Goal: Task Accomplishment & Management: Use online tool/utility

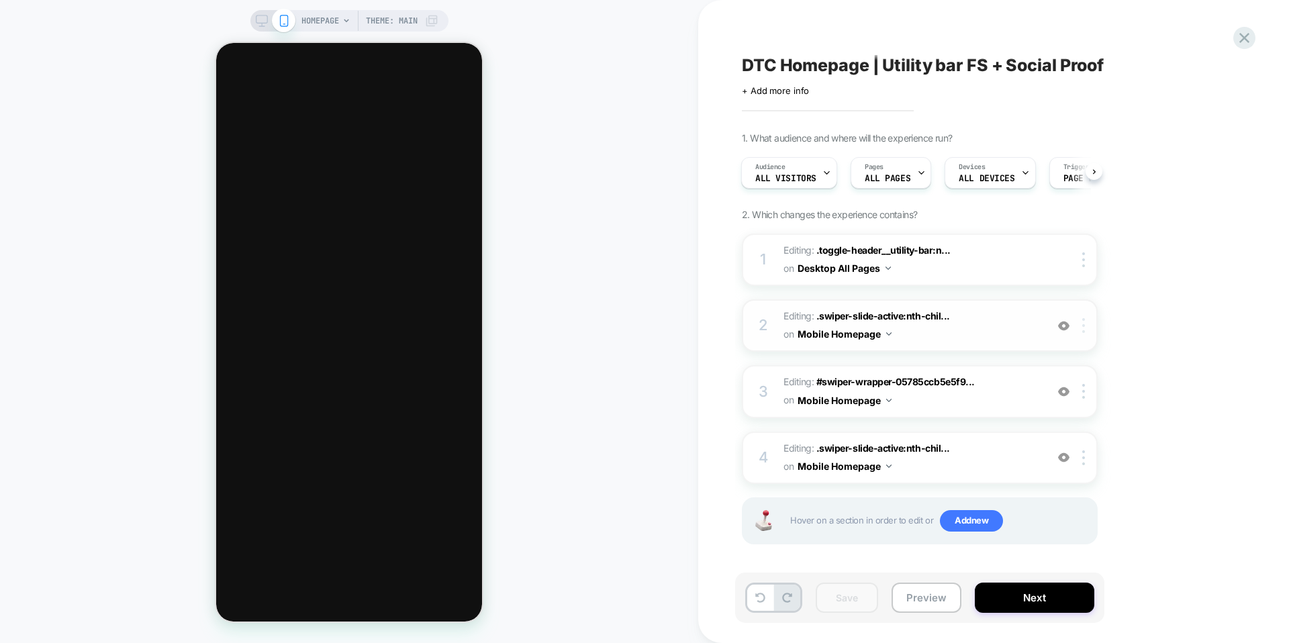
click at [1082, 323] on img at bounding box center [1083, 325] width 3 height 15
click at [1066, 506] on div "Delete" at bounding box center [1085, 507] width 120 height 36
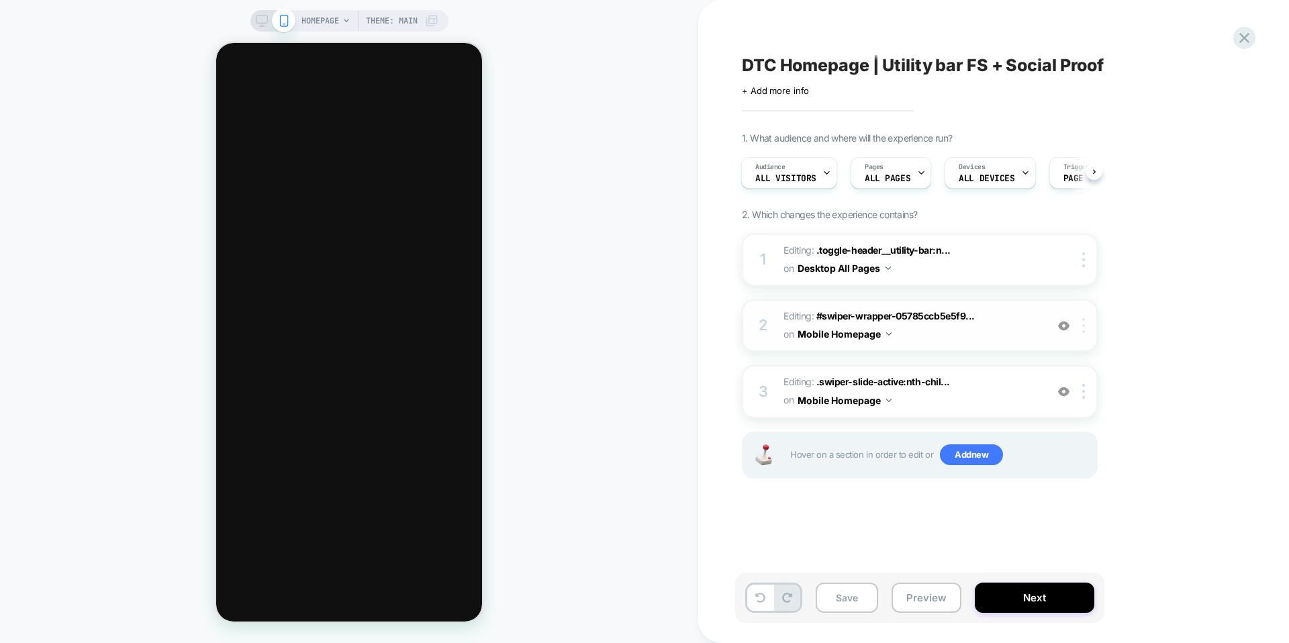
click at [1088, 326] on div at bounding box center [1086, 325] width 22 height 15
click at [1072, 506] on div "Delete" at bounding box center [1085, 507] width 120 height 36
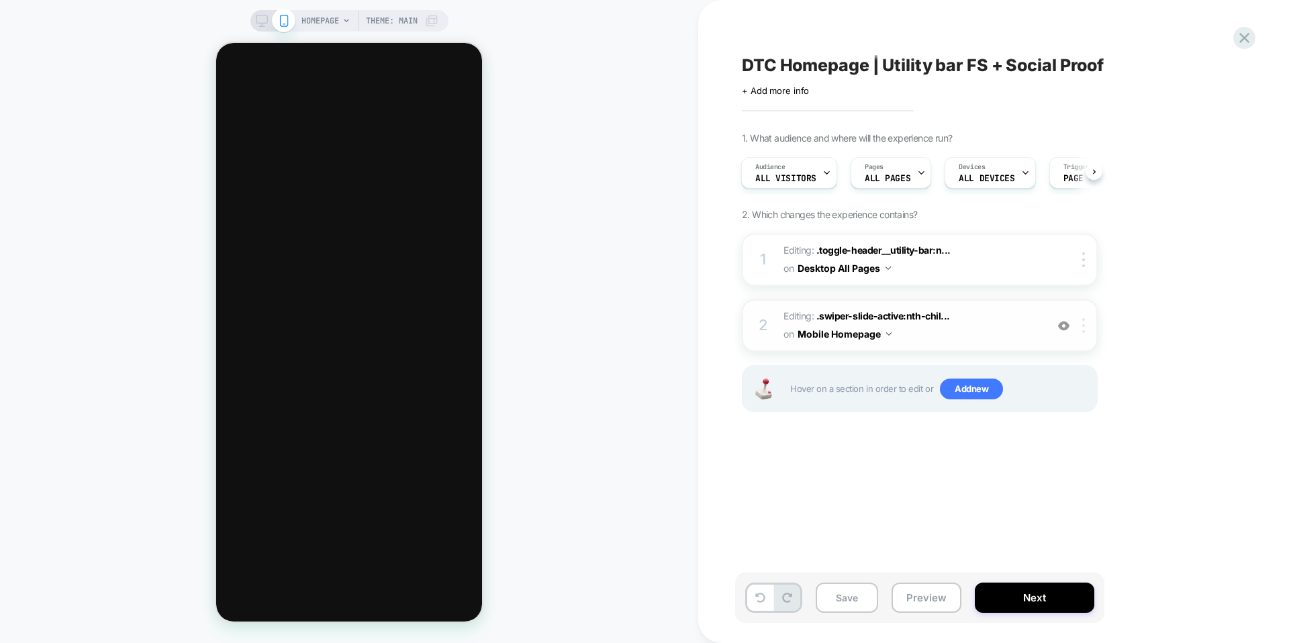
click at [1083, 326] on img at bounding box center [1083, 325] width 3 height 15
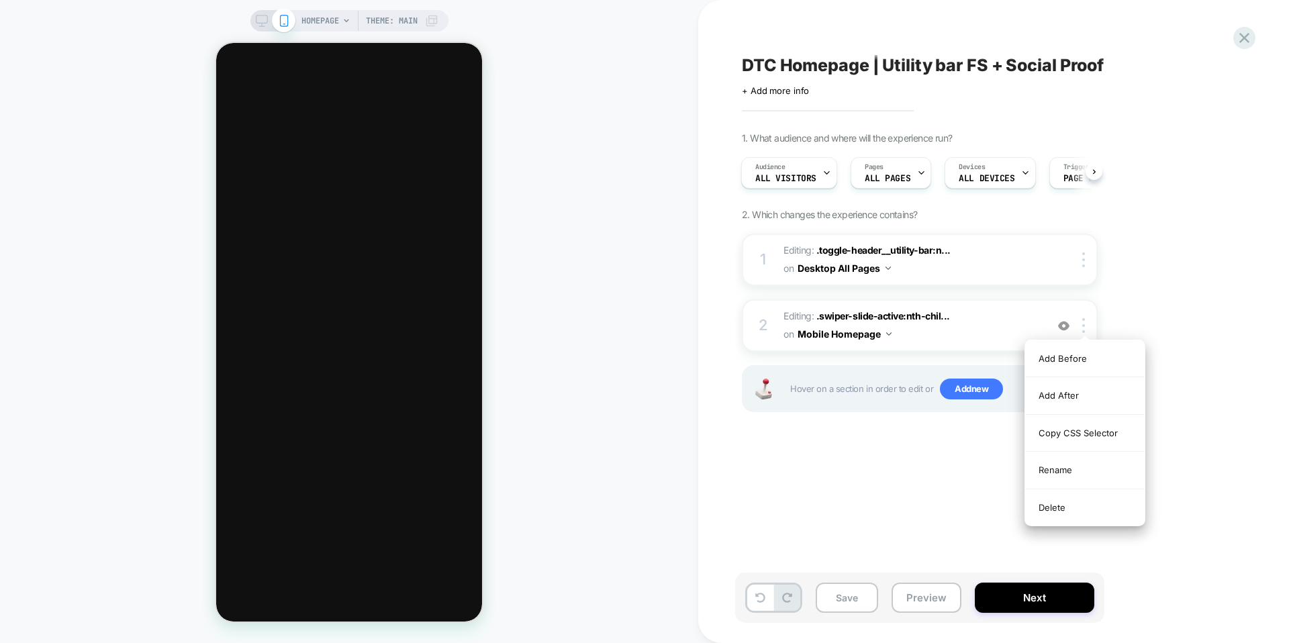
click at [1062, 513] on div "Delete" at bounding box center [1085, 507] width 120 height 36
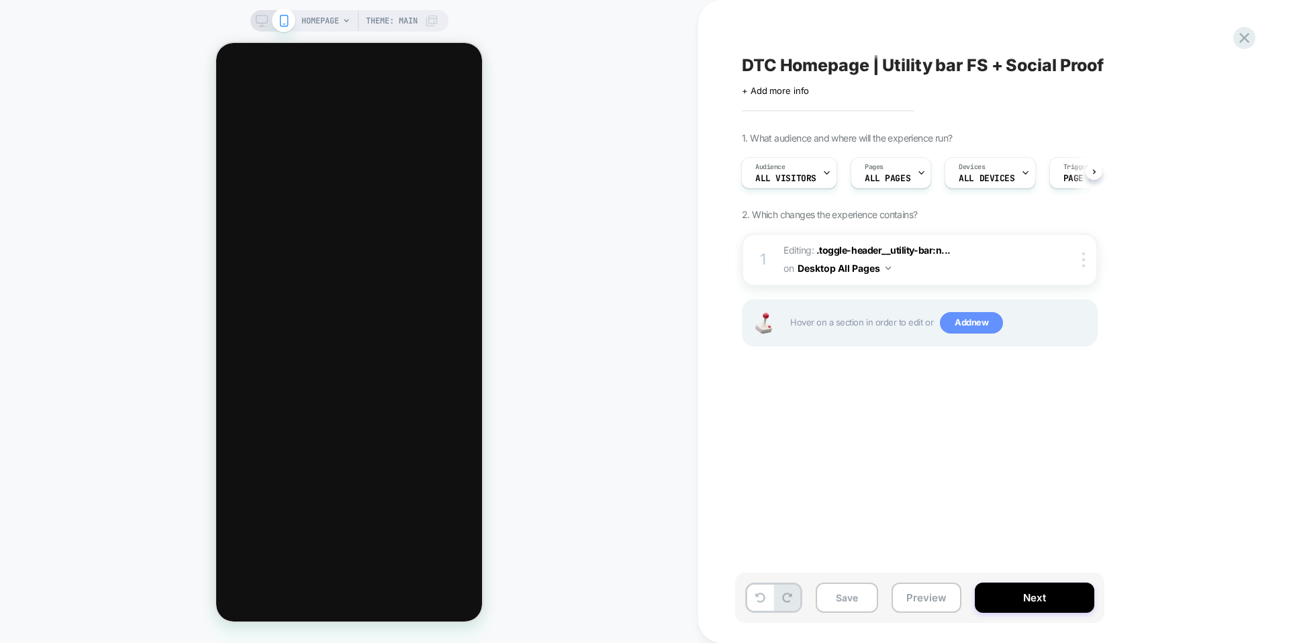
click at [966, 331] on span "Add new" at bounding box center [971, 322] width 63 height 21
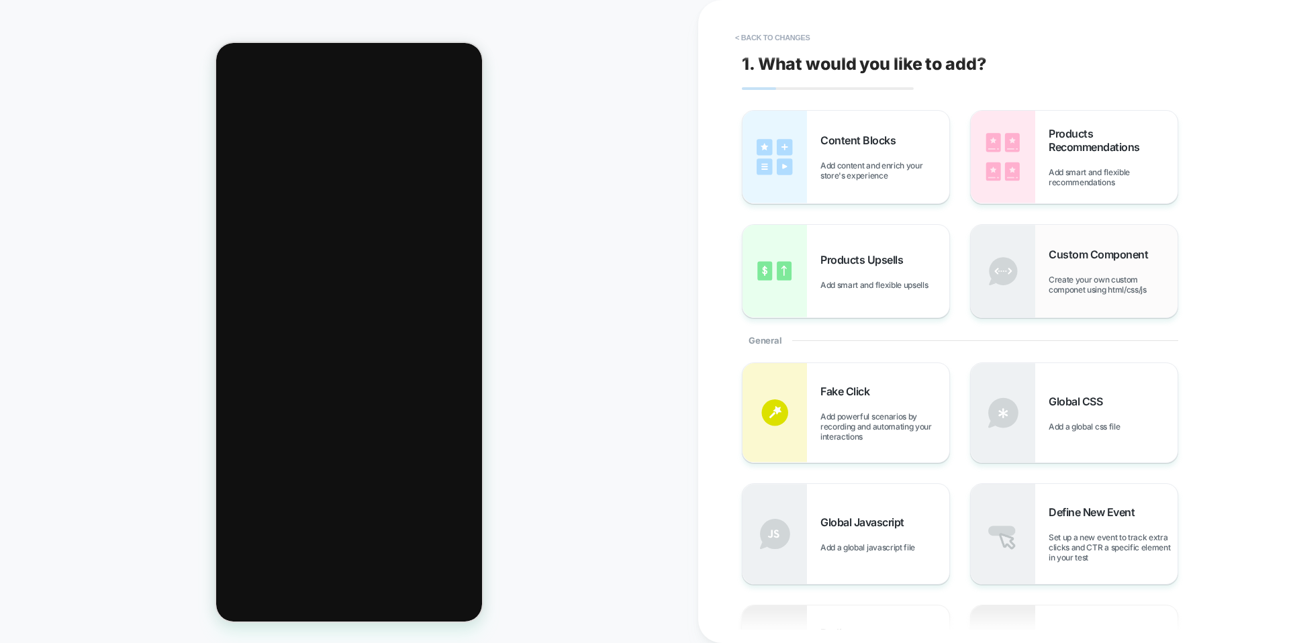
click at [1089, 300] on div "Custom Component Create your own custom componet using html/css/js" at bounding box center [1074, 271] width 207 height 93
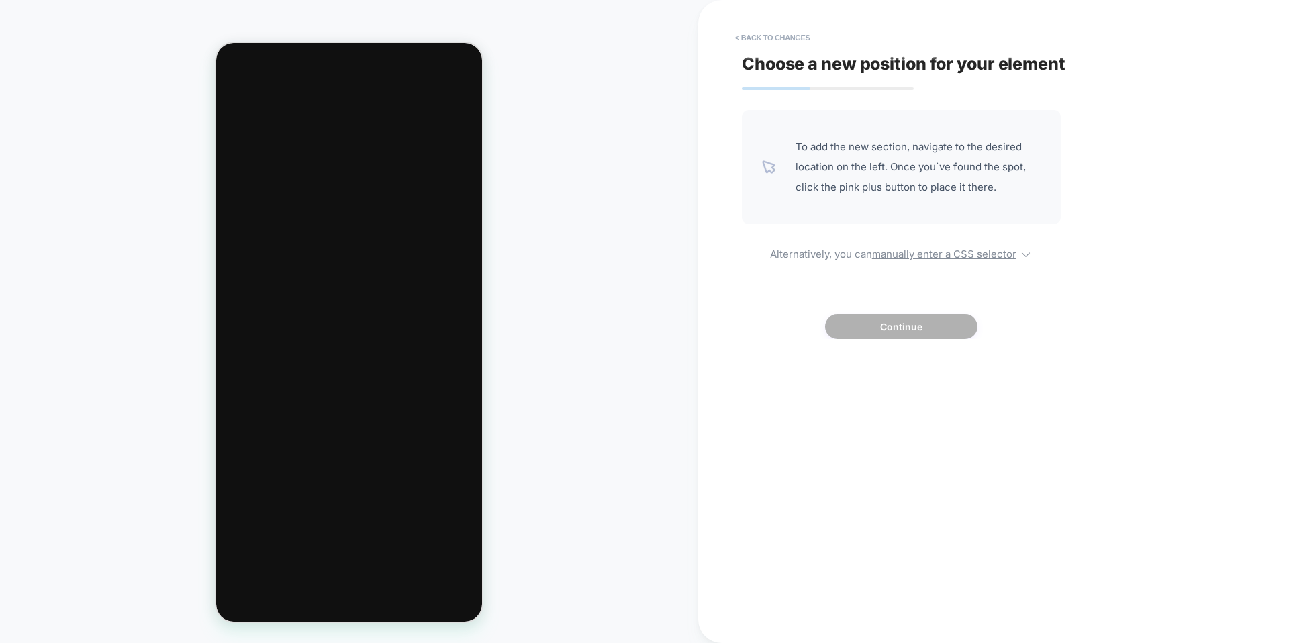
click at [970, 264] on div "To add the new section, navigate to the desired location on the left. Once you`…" at bounding box center [901, 224] width 319 height 229
click at [982, 252] on u "manually enter a CSS selector" at bounding box center [944, 254] width 144 height 13
select select "*******"
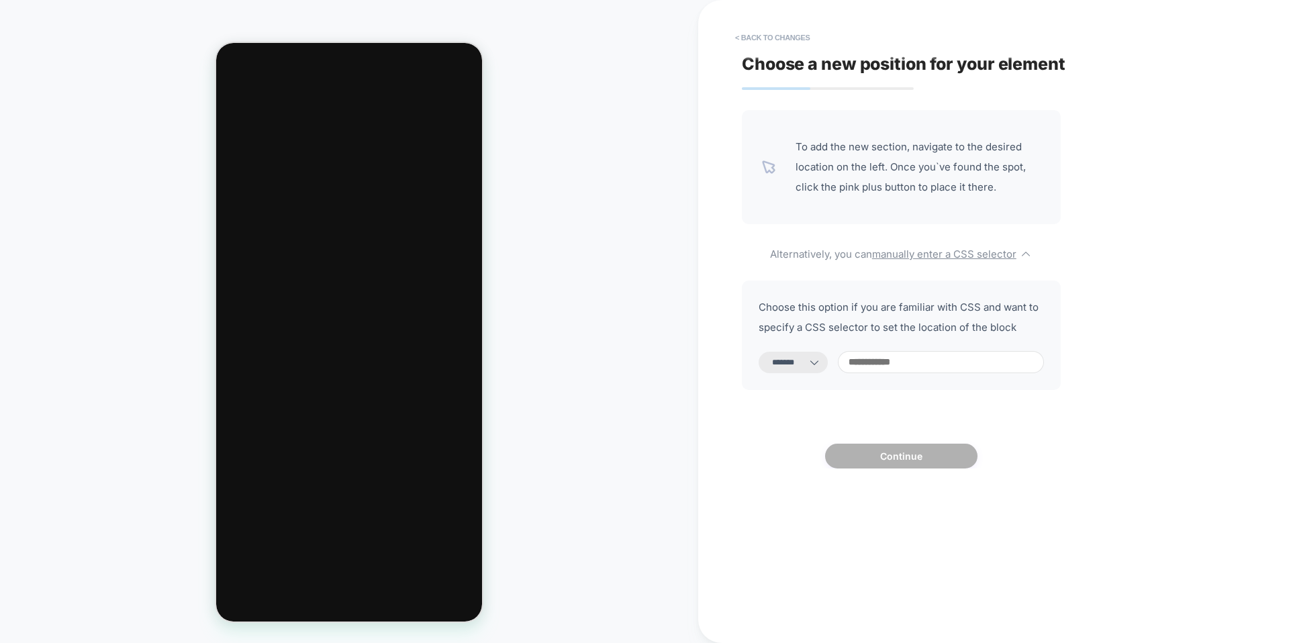
click at [902, 351] on input at bounding box center [941, 362] width 206 height 22
paste input "**********"
type input "**********"
select select "*********"
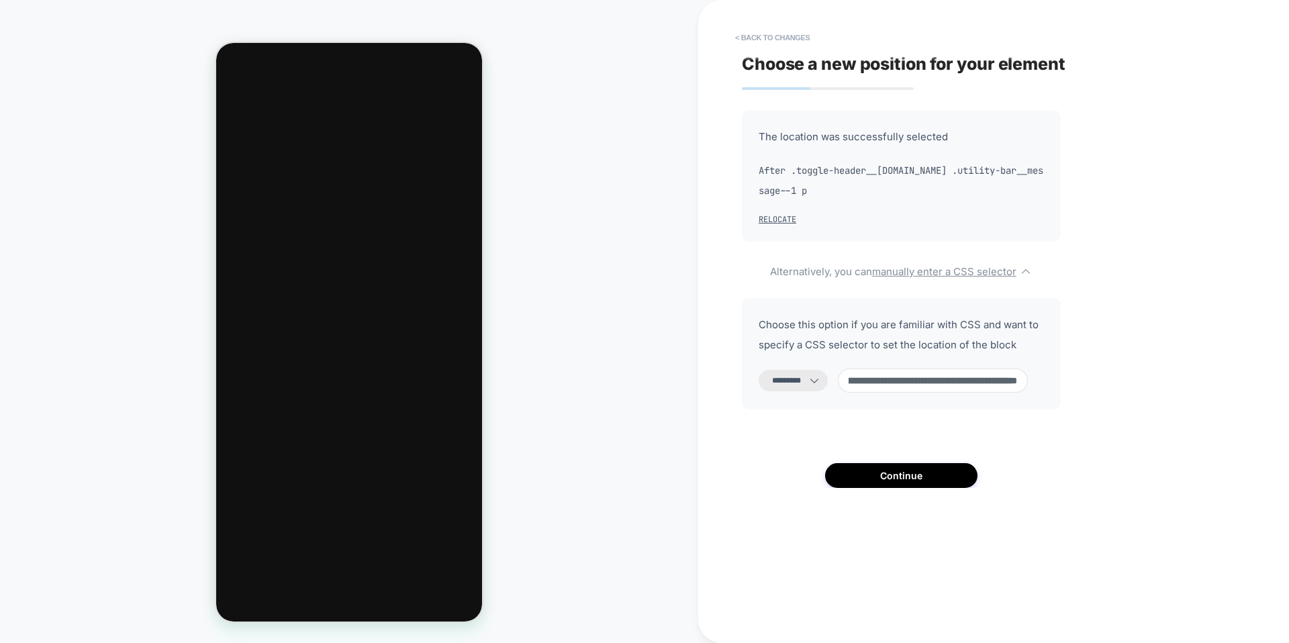
type input "**********"
click at [822, 385] on select "**********" at bounding box center [793, 380] width 69 height 21
select select "*******"
click at [759, 370] on select "**********" at bounding box center [793, 380] width 69 height 21
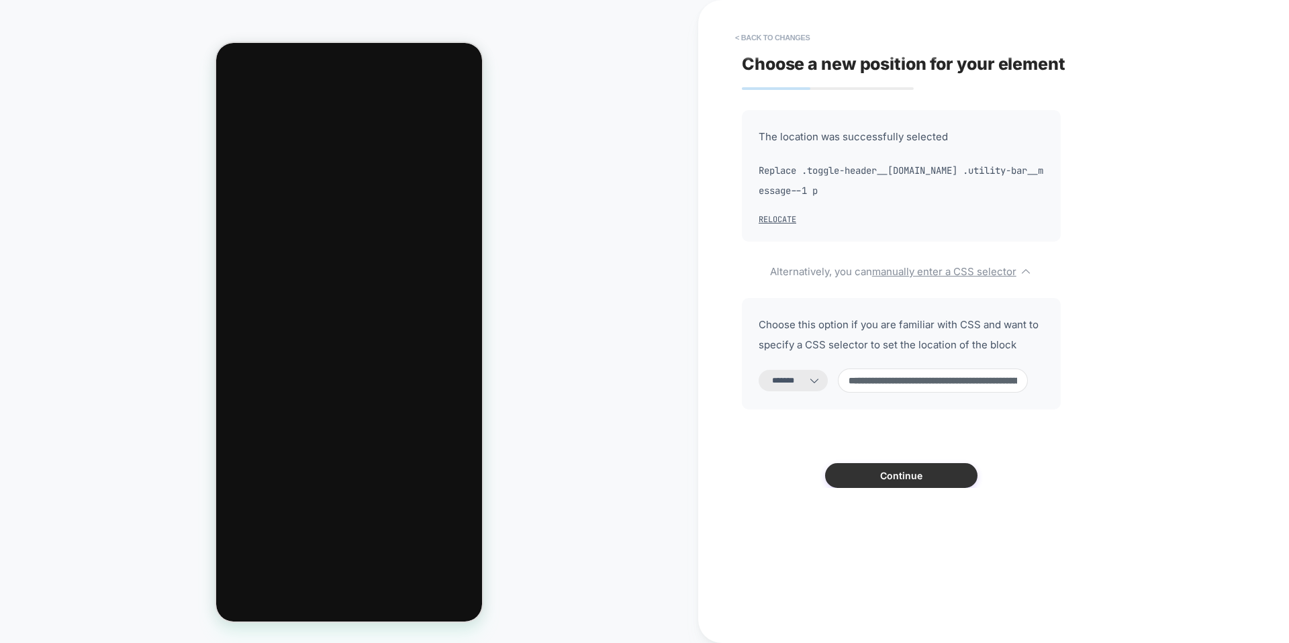
click at [880, 476] on button "Continue" at bounding box center [901, 475] width 152 height 25
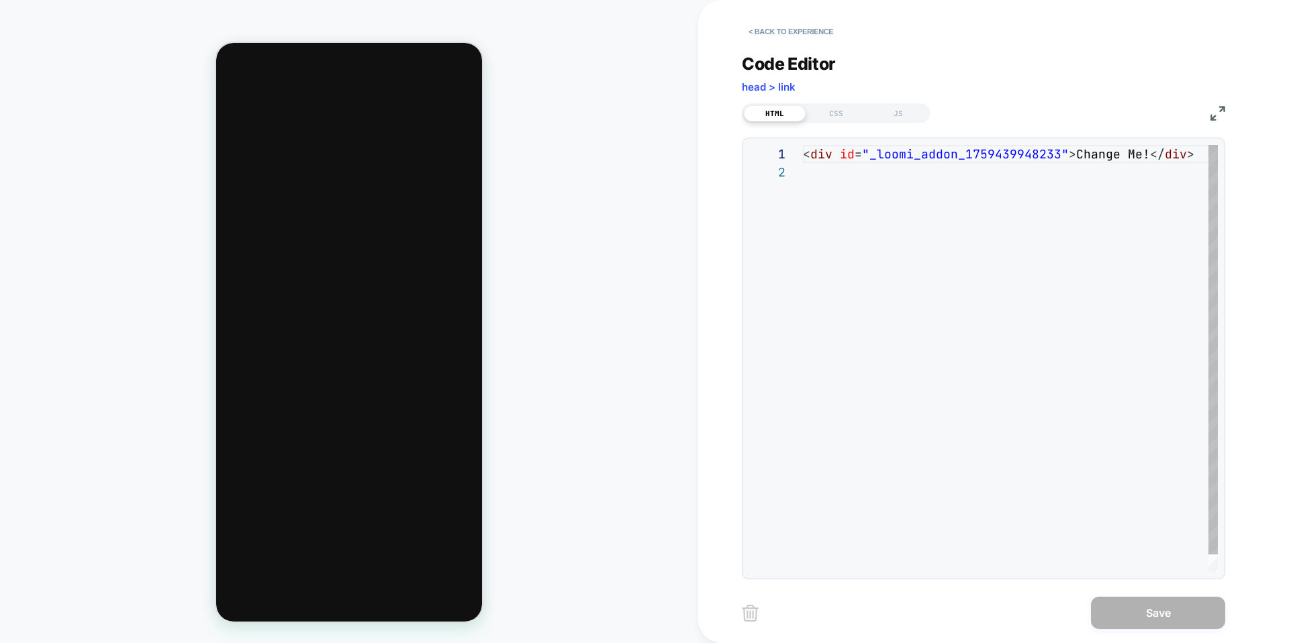
scroll to position [18, 0]
click at [1182, 154] on div "< div id = "_loomi_addon_1759439948233" > Change Me! </ div >" at bounding box center [1014, 367] width 423 height 445
click at [1189, 157] on div "< div id = "_loomi_addon_1759439948233" > Change Me! </ div >" at bounding box center [1014, 367] width 423 height 445
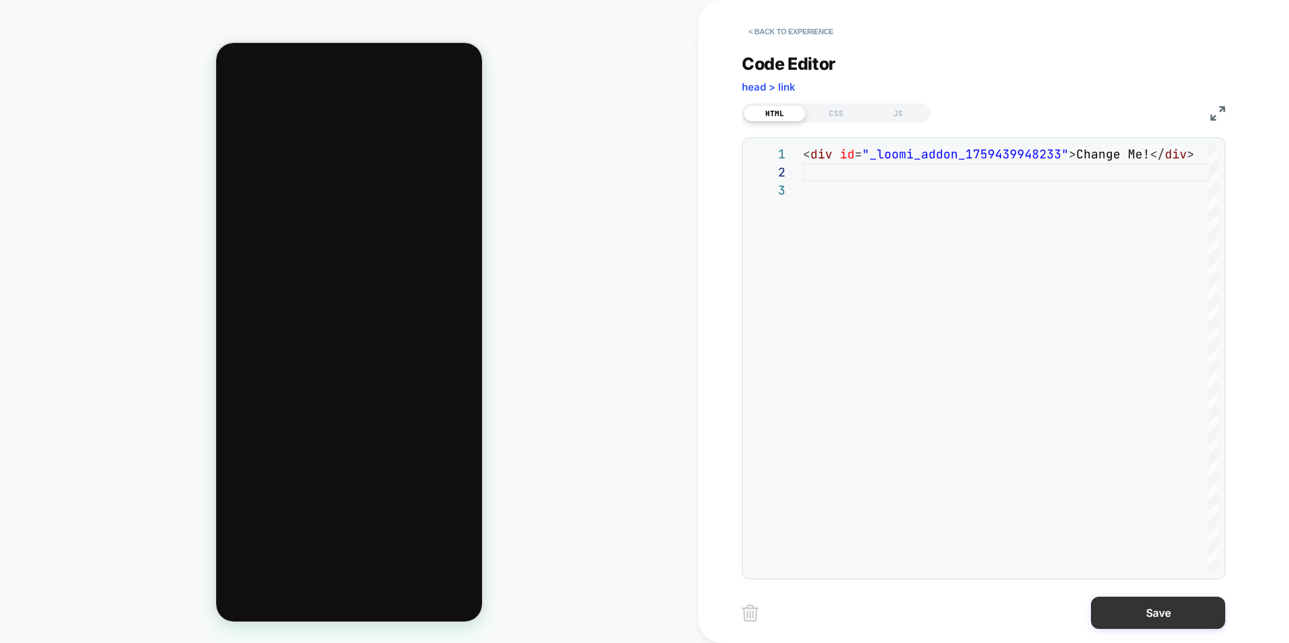
type textarea "**********"
click at [1160, 610] on button "Save" at bounding box center [1158, 613] width 134 height 32
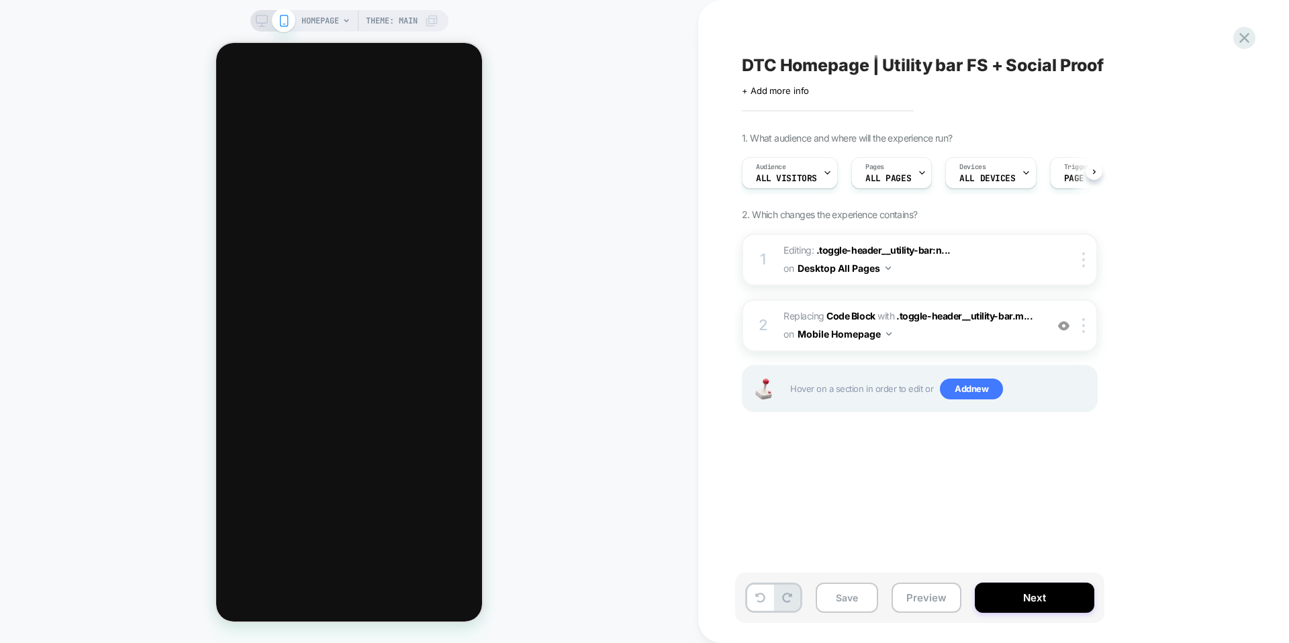
scroll to position [0, 1]
click at [1083, 321] on img at bounding box center [1083, 325] width 3 height 15
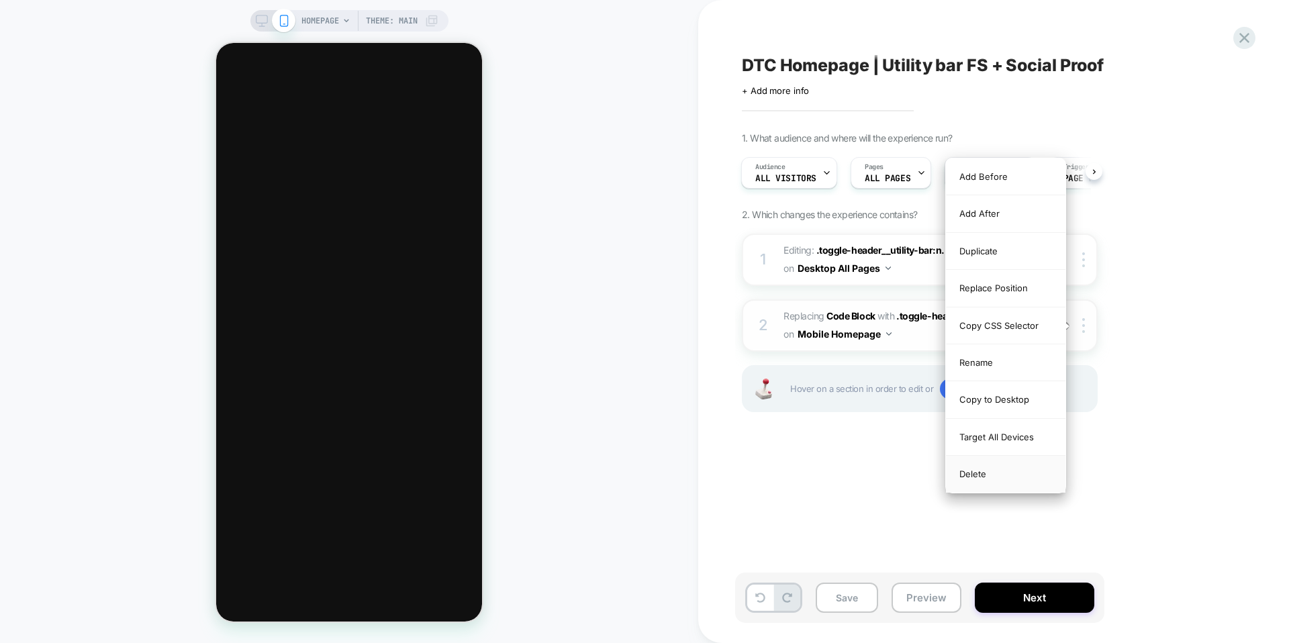
click at [983, 473] on div "Delete" at bounding box center [1006, 474] width 120 height 36
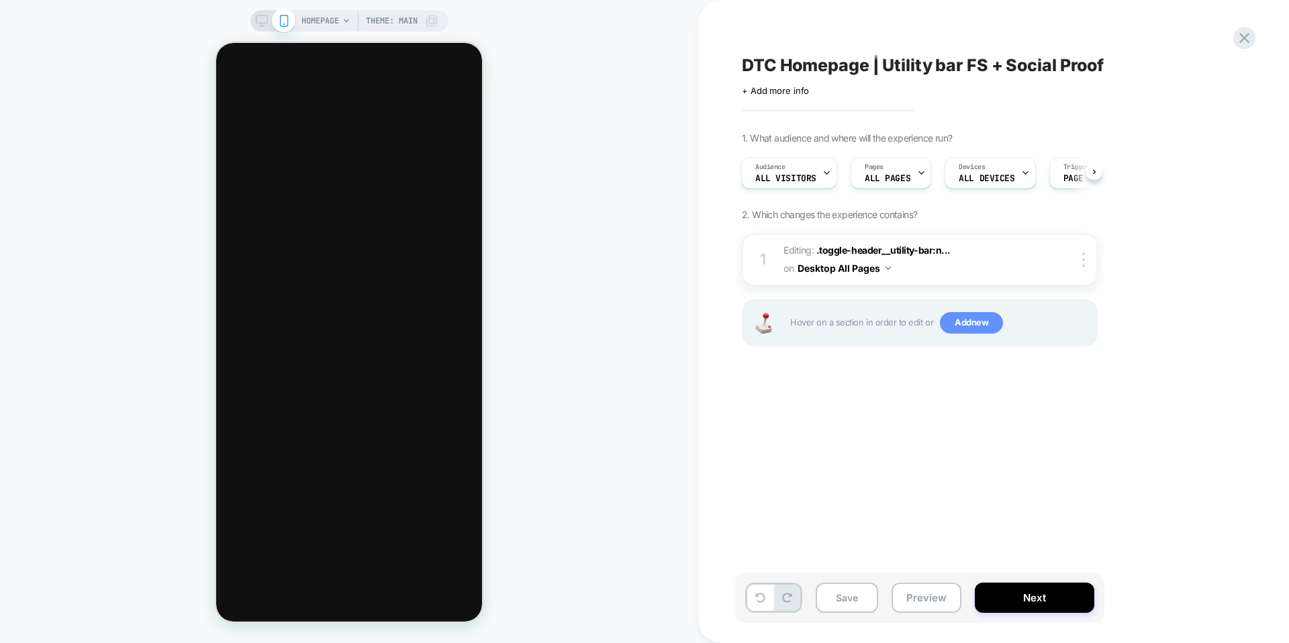
click at [972, 330] on span "Add new" at bounding box center [971, 322] width 63 height 21
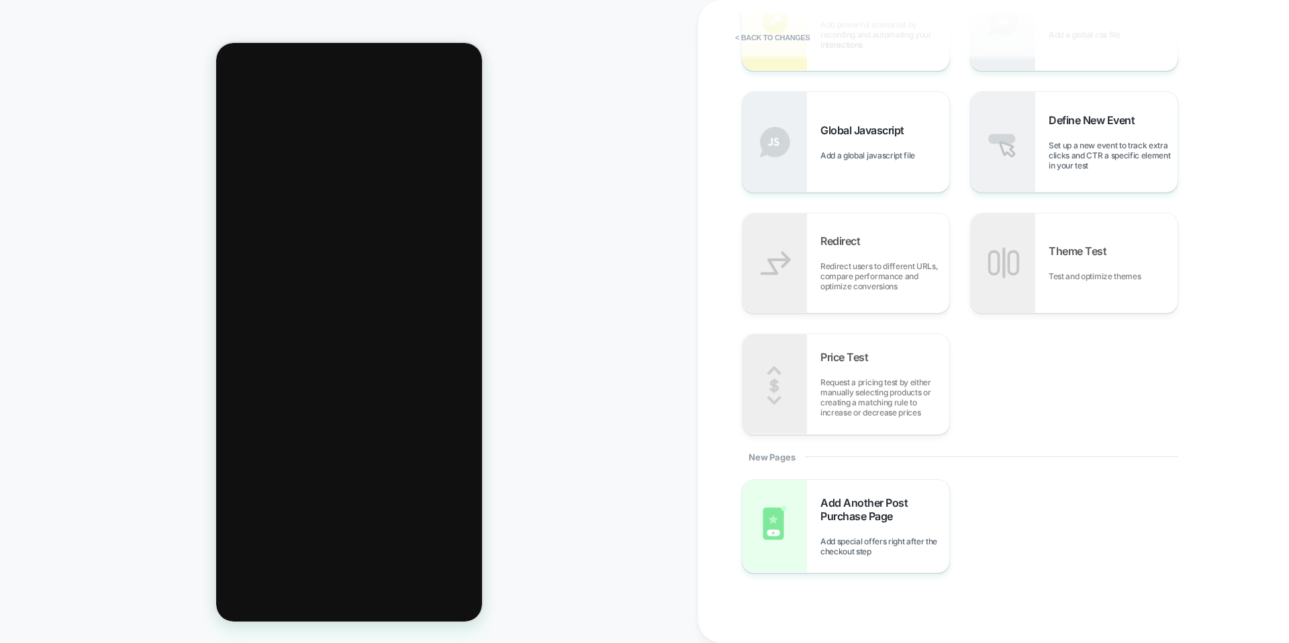
scroll to position [443, 0]
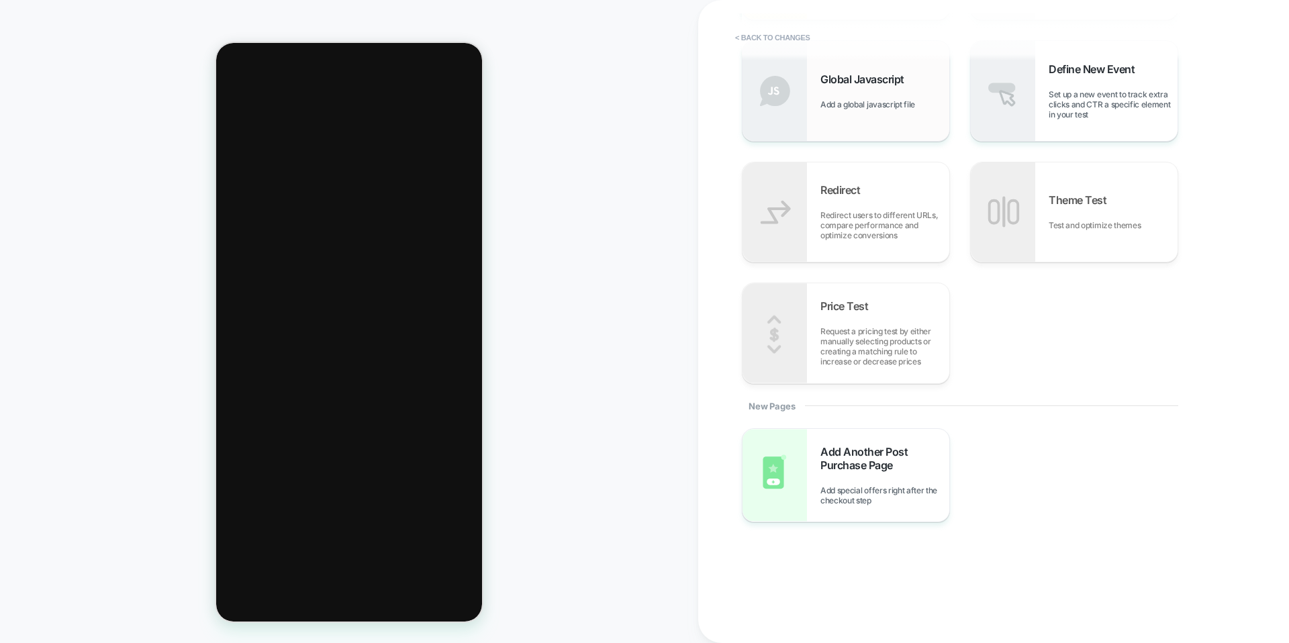
click at [858, 97] on div "Global Javascript Add a global javascript file" at bounding box center [884, 91] width 129 height 37
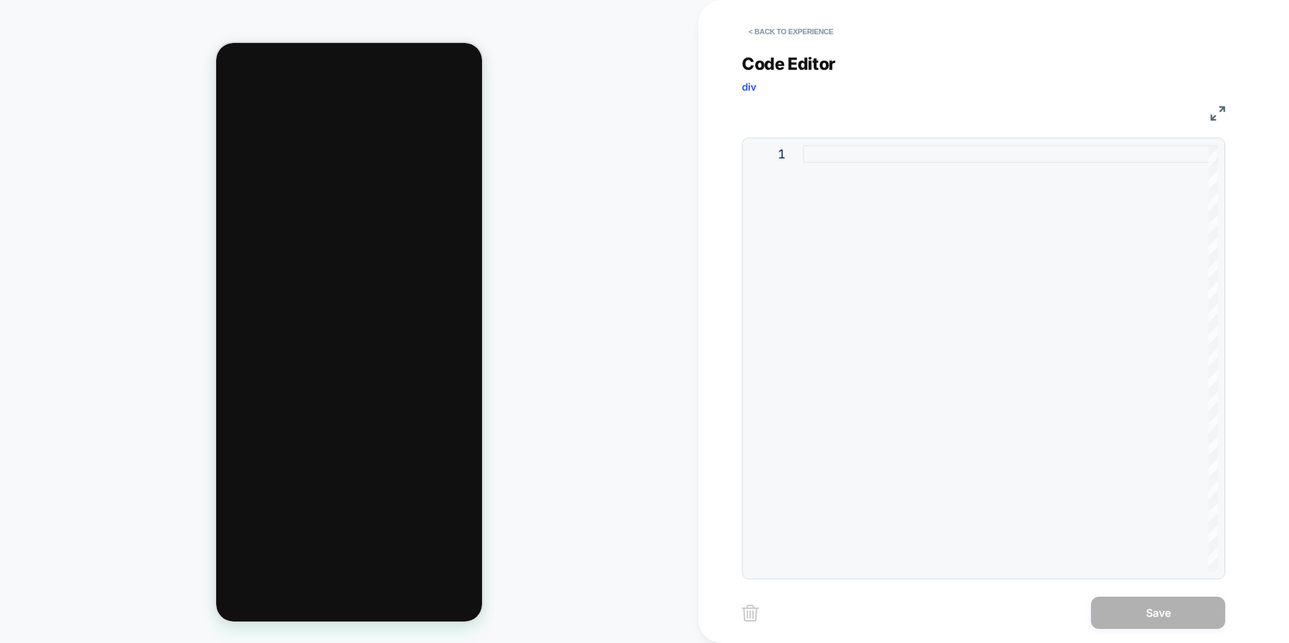
click at [935, 350] on div at bounding box center [1010, 358] width 415 height 427
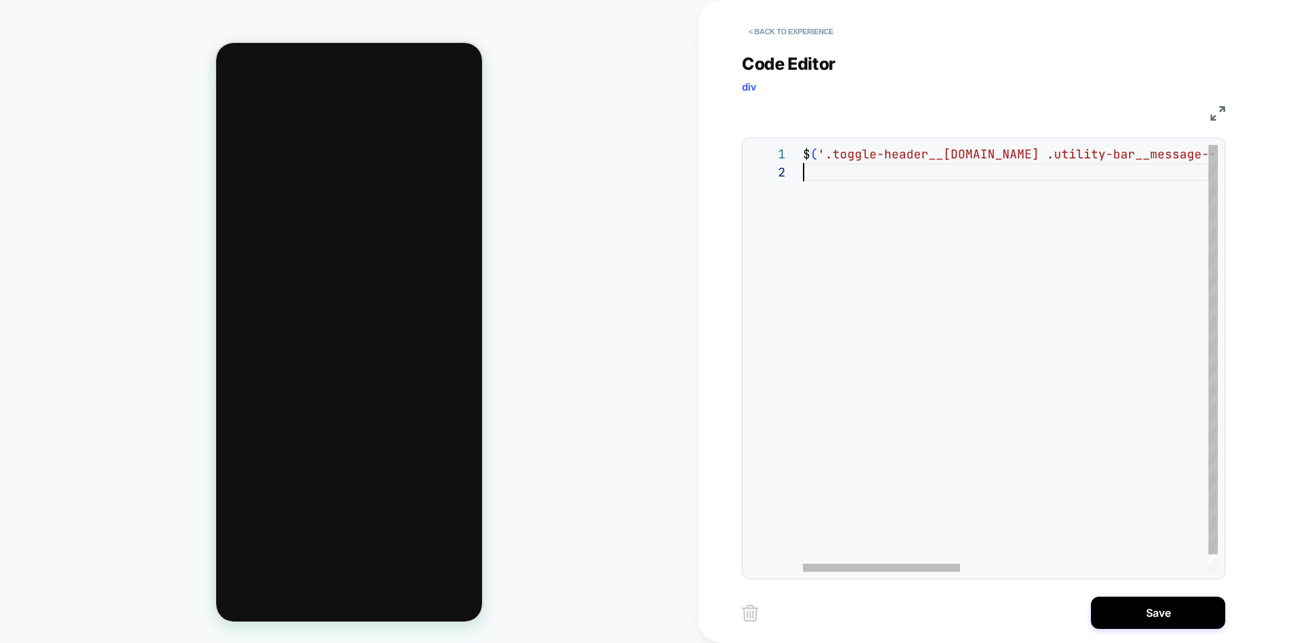
scroll to position [36, 0]
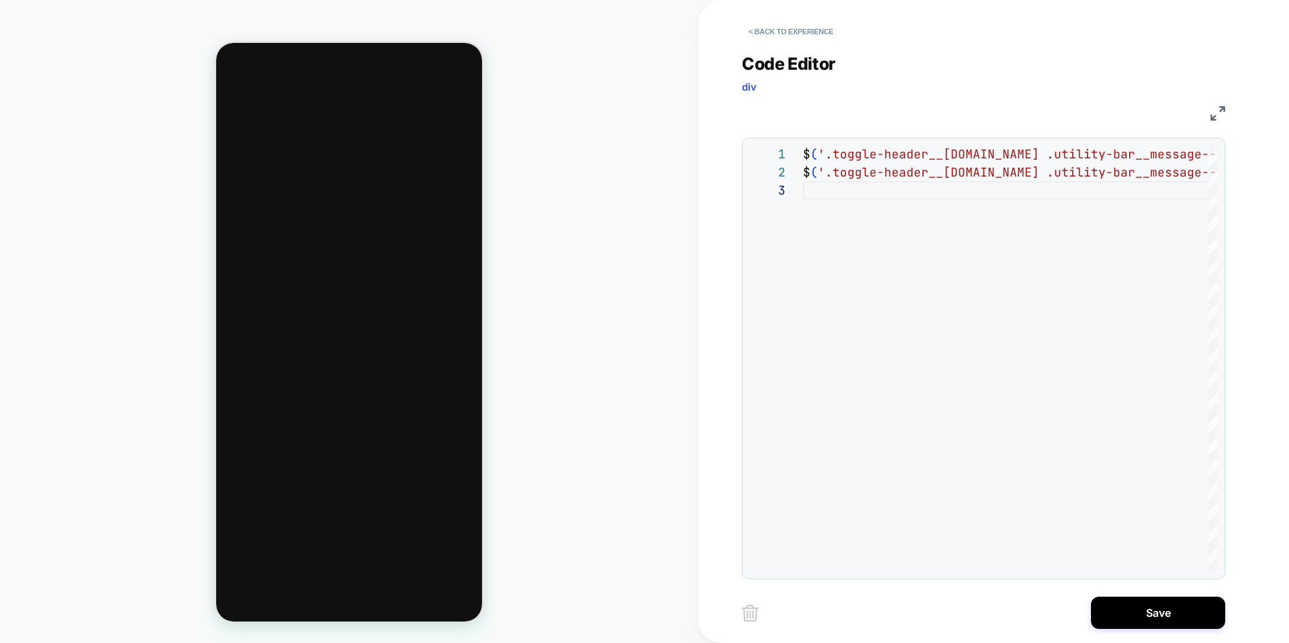
click at [1215, 111] on img at bounding box center [1218, 113] width 15 height 15
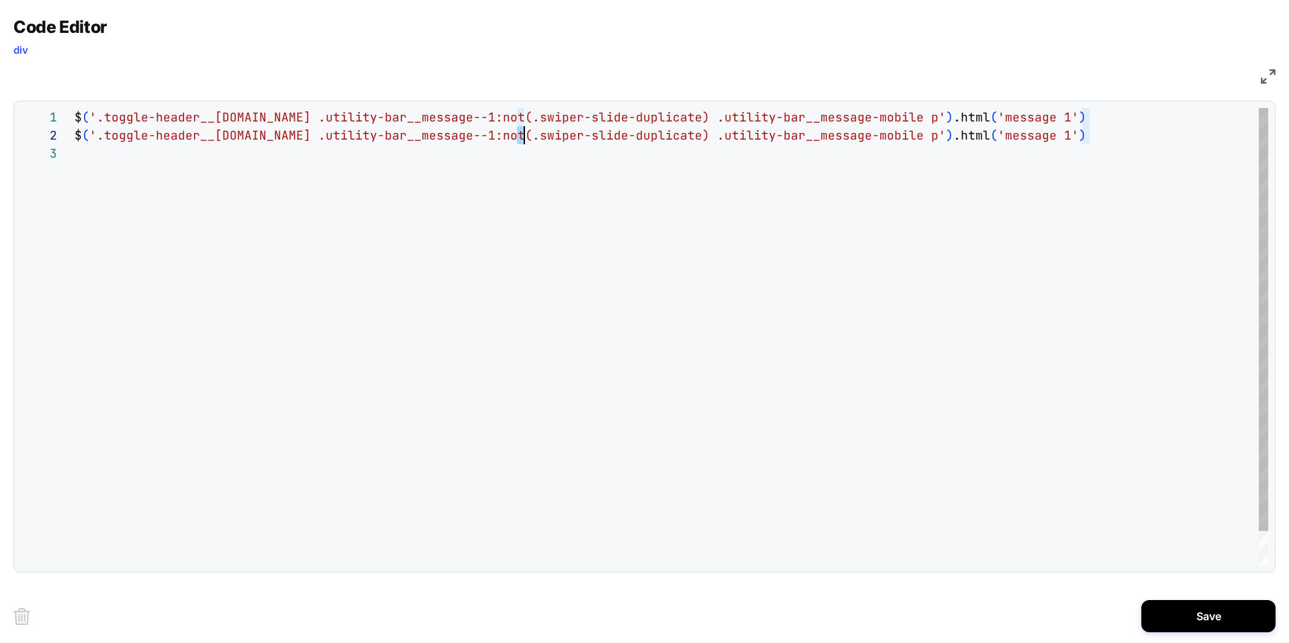
click at [521, 136] on div "$ ( '.toggle-header__[DOMAIN_NAME] .utility-bar__ message--1:not(.swiper-slide-…" at bounding box center [672, 354] width 1194 height 493
drag, startPoint x: 1082, startPoint y: 138, endPoint x: 1090, endPoint y: 141, distance: 7.9
click at [1090, 141] on div "$ ( '.toggle-header__[DOMAIN_NAME] .utility-bar__ message--1:not(.swiper-slide-…" at bounding box center [672, 354] width 1194 height 493
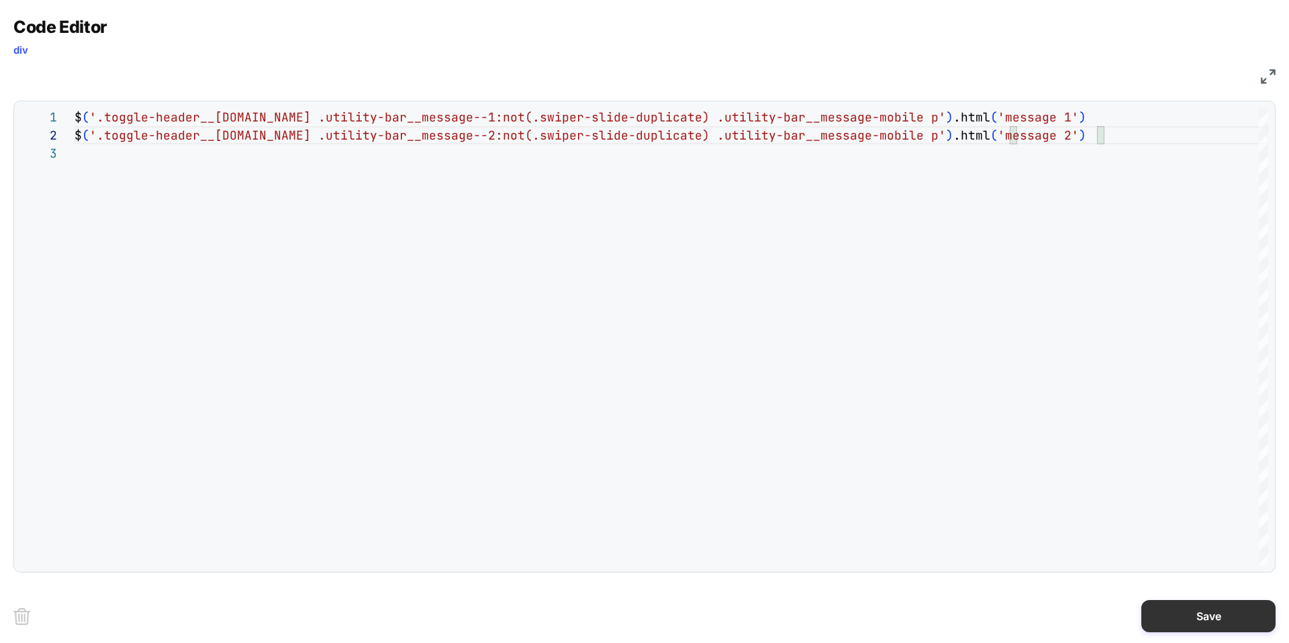
type textarea "**********"
click at [1188, 628] on button "Save" at bounding box center [1208, 616] width 134 height 32
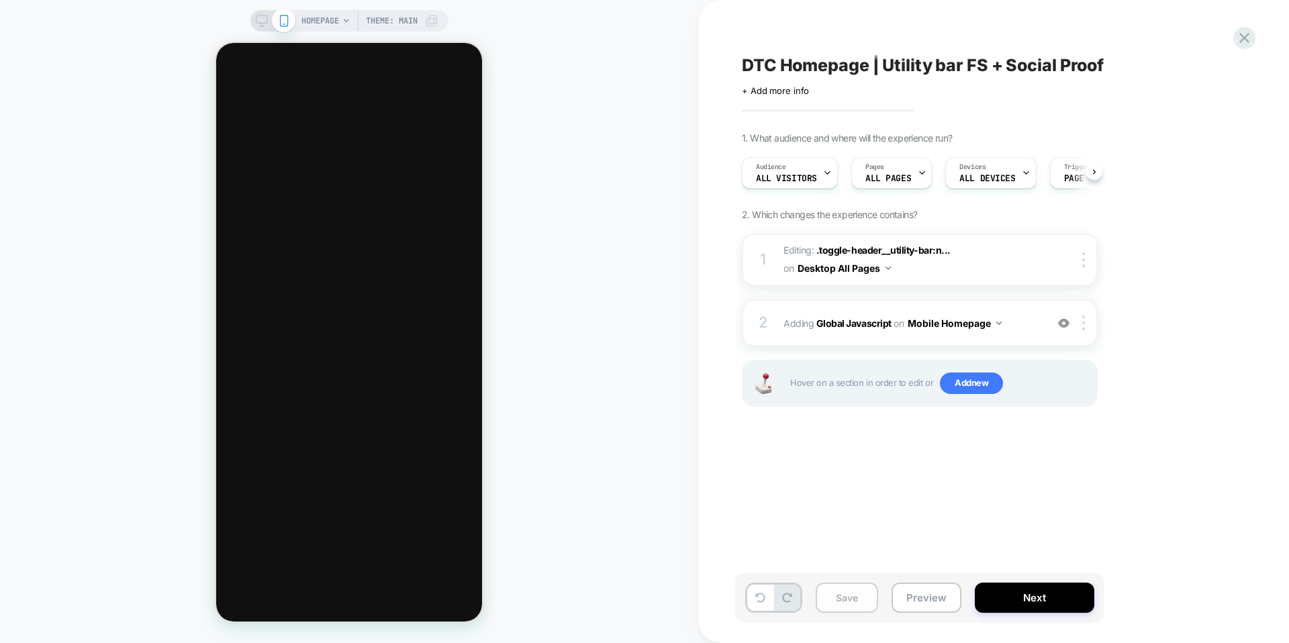
scroll to position [0, 1]
click at [855, 598] on button "Save" at bounding box center [847, 598] width 62 height 30
click at [929, 600] on button "Preview" at bounding box center [927, 598] width 70 height 30
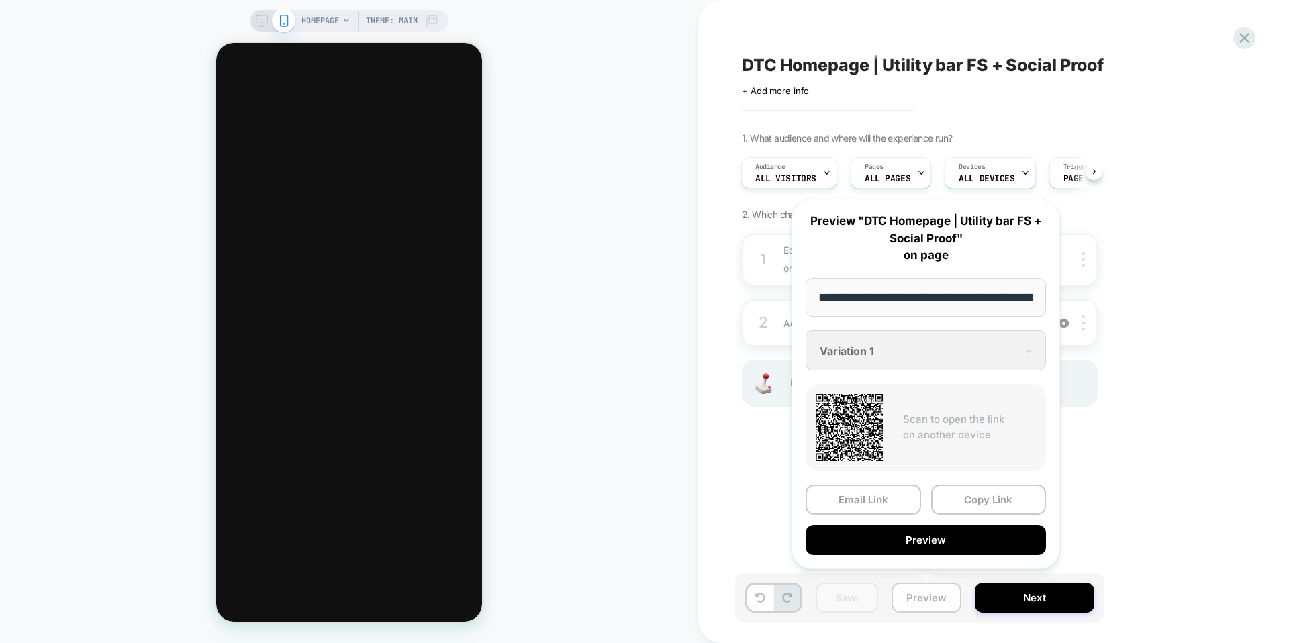
scroll to position [0, 73]
click at [948, 544] on button "Preview" at bounding box center [926, 541] width 240 height 30
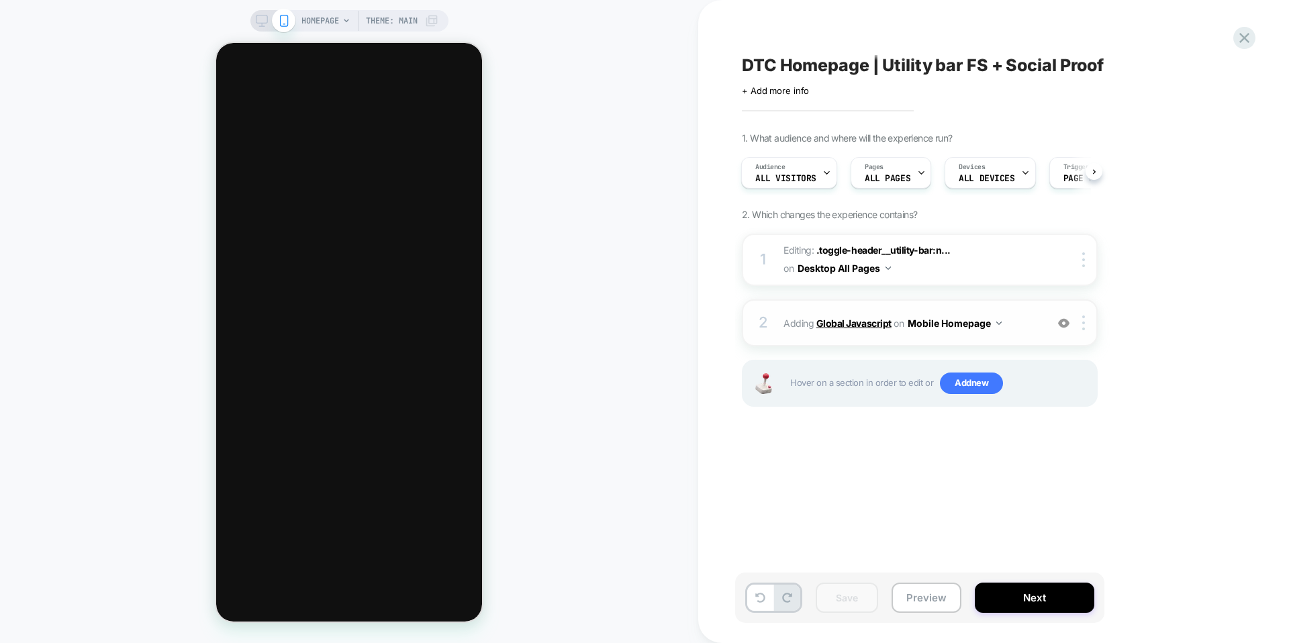
click at [845, 323] on b "Global Javascript" at bounding box center [853, 323] width 75 height 11
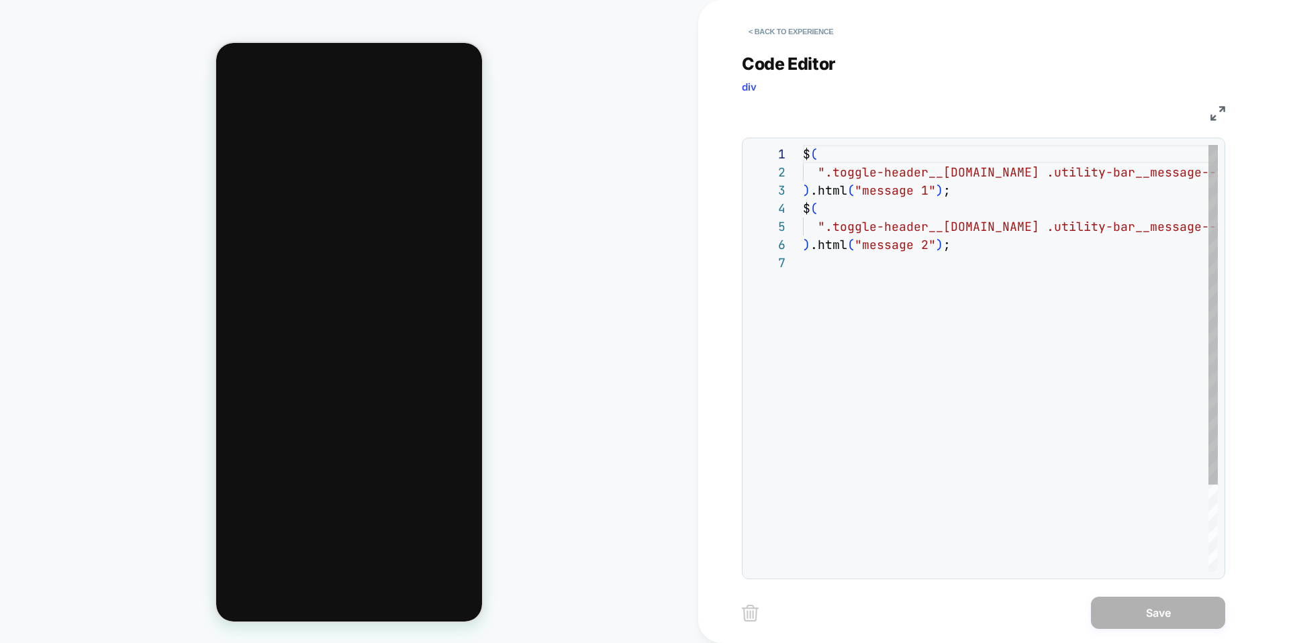
scroll to position [109, 0]
click at [874, 195] on div "$ ( ".toggle-header__[DOMAIN_NAME] .utility-bar__ message--1:not(.swiper-slide-…" at bounding box center [1268, 413] width 930 height 536
click at [925, 192] on div "$ ( ".toggle-header__[DOMAIN_NAME] .utility-bar__ message--1:not(.swiper-slide-…" at bounding box center [1268, 413] width 930 height 536
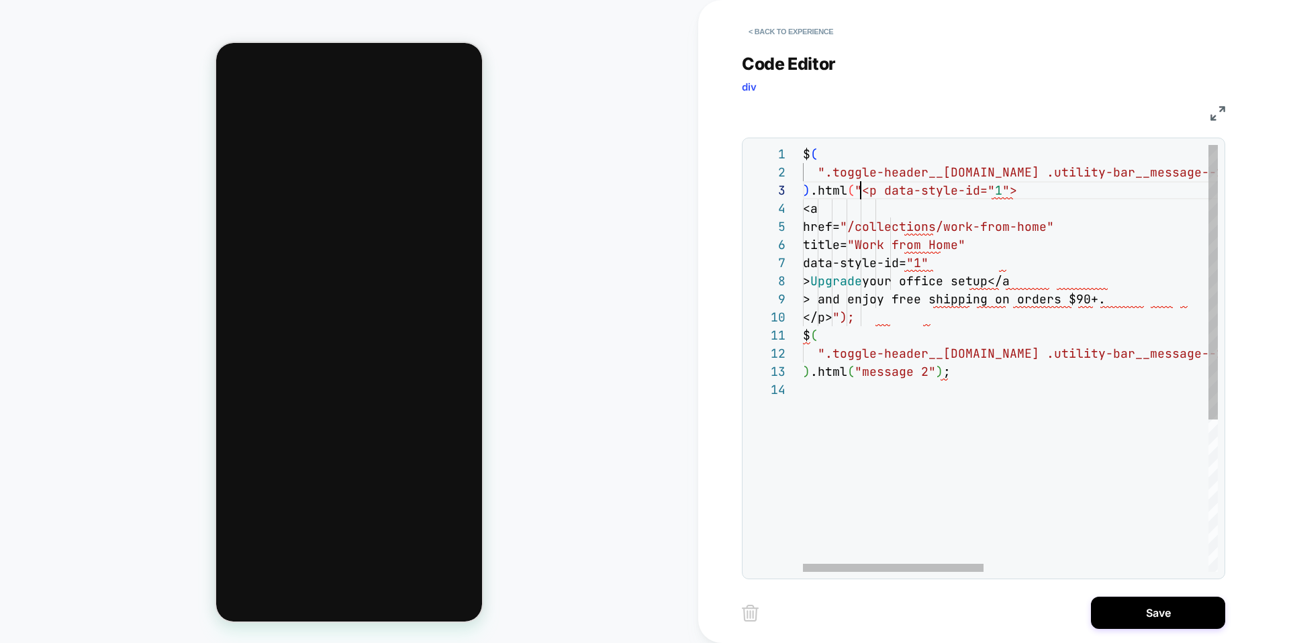
scroll to position [36, 51]
click at [855, 189] on div "$ ( ".toggle-header__[DOMAIN_NAME] .utility-bar__ message--1:not(.swiper-slide-…" at bounding box center [1268, 476] width 930 height 663
click at [910, 316] on div "$ ( ".toggle-header__[DOMAIN_NAME] .utility-bar__ message--1:not(.swiper-slide-…" at bounding box center [1268, 476] width 930 height 663
click at [863, 190] on div "$ ( ".toggle-header__[DOMAIN_NAME] .utility-bar__ message--1:not(.swiper-slide-…" at bounding box center [1268, 476] width 930 height 663
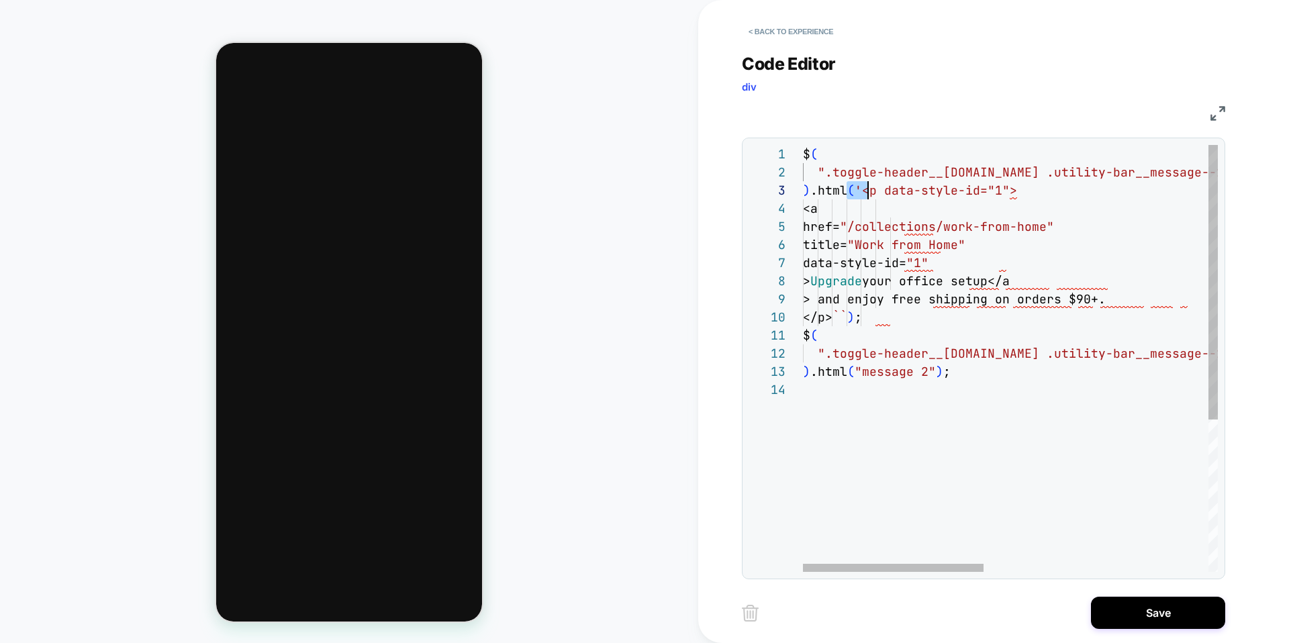
click at [858, 191] on div "$ ( ".toggle-header__[DOMAIN_NAME] .utility-bar__ message--1:not(.swiper-slide-…" at bounding box center [1268, 476] width 930 height 663
click at [859, 191] on div "$ ( ".toggle-header__[DOMAIN_NAME] .utility-bar__ message--1:not(.swiper-slide-…" at bounding box center [1268, 476] width 930 height 663
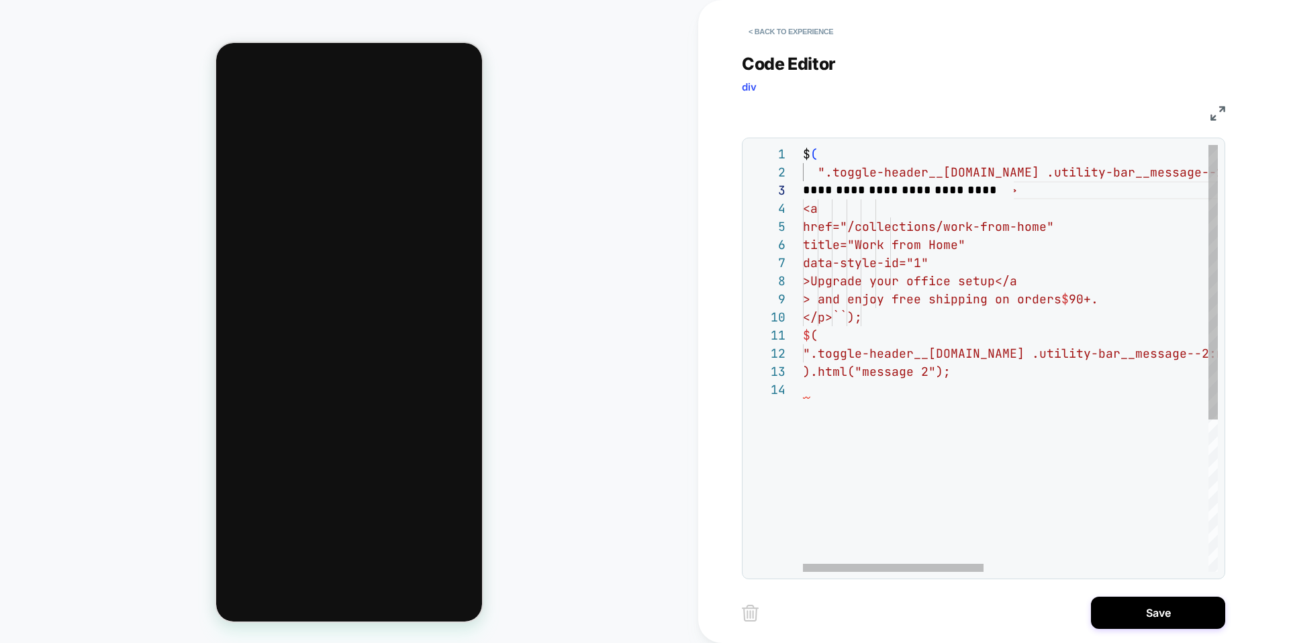
scroll to position [36, 210]
click at [1032, 193] on div "$ ( ".toggle-header__[DOMAIN_NAME] .utility-bar__ message--1:not(.swiper-slide-…" at bounding box center [1268, 476] width 930 height 663
click at [914, 314] on div "$ ( ".toggle-header__[DOMAIN_NAME] .utility-bar__ message--1:not(.swiper-slide-…" at bounding box center [1268, 476] width 930 height 663
drag, startPoint x: 859, startPoint y: 375, endPoint x: 929, endPoint y: 374, distance: 69.2
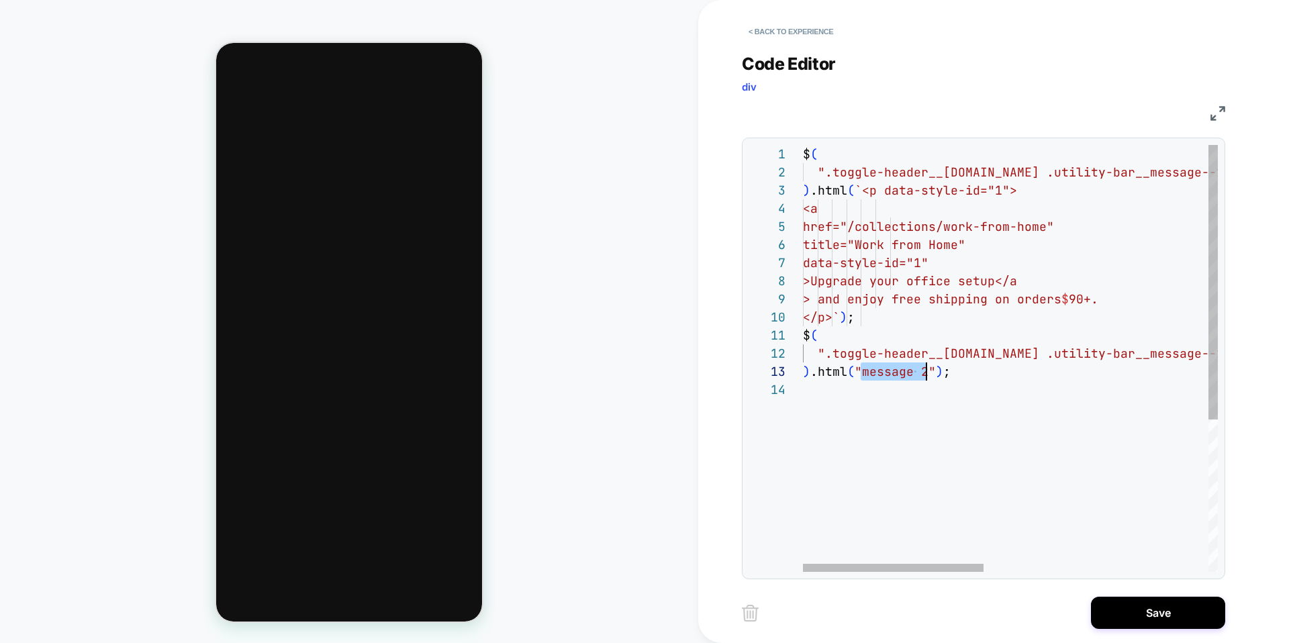
click at [929, 374] on div "$ ( ".toggle-header__[DOMAIN_NAME] .utility-bar__ message--1:not(.swiper-slide-…" at bounding box center [1268, 476] width 930 height 663
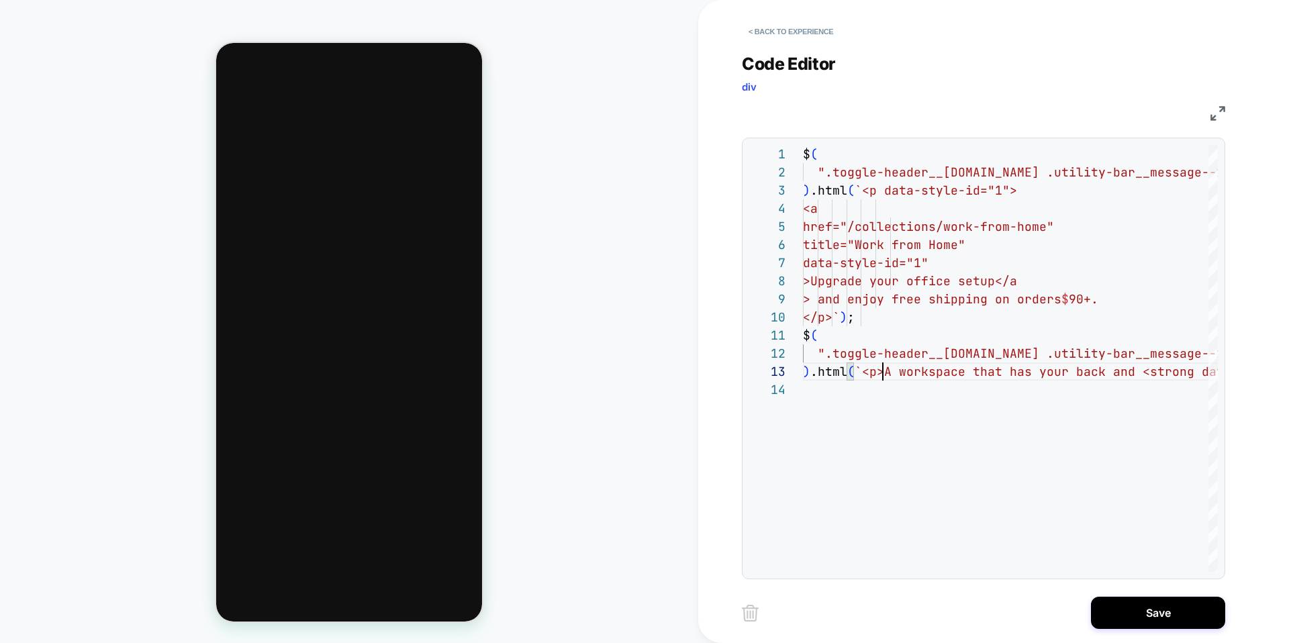
type textarea "**********"
click at [1156, 608] on button "Save" at bounding box center [1158, 613] width 134 height 32
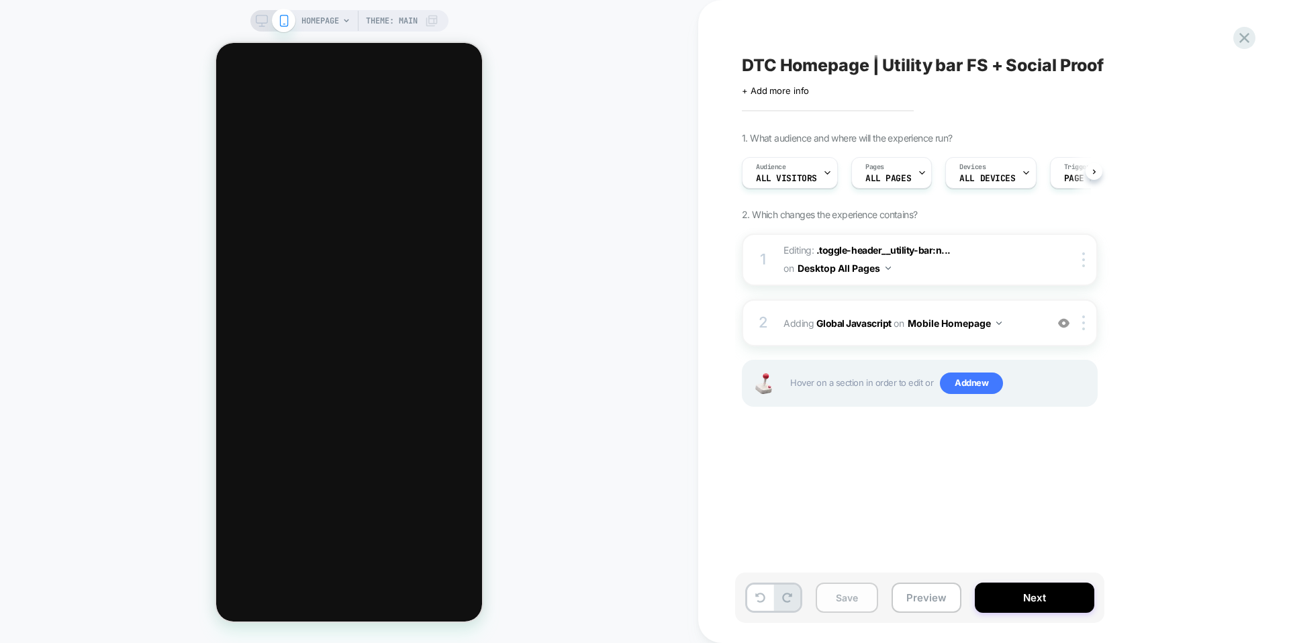
click at [844, 604] on button "Save" at bounding box center [847, 598] width 62 height 30
click at [939, 601] on button "Preview" at bounding box center [927, 598] width 70 height 30
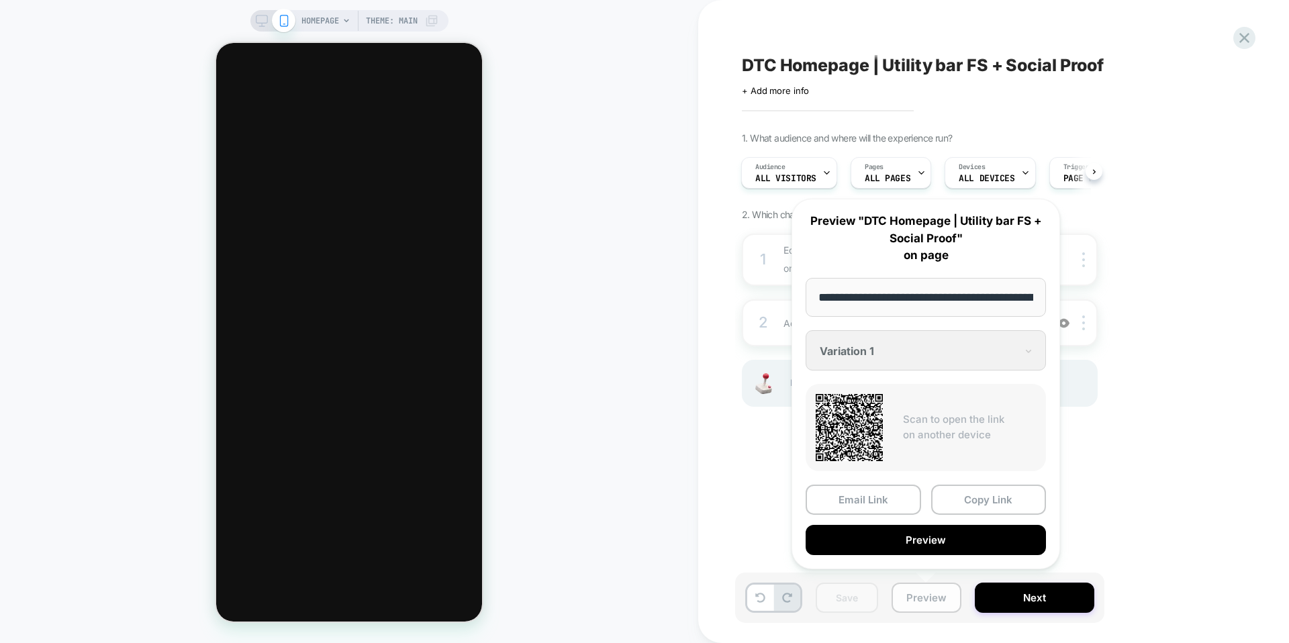
scroll to position [0, 73]
click at [965, 549] on button "Preview" at bounding box center [926, 541] width 240 height 30
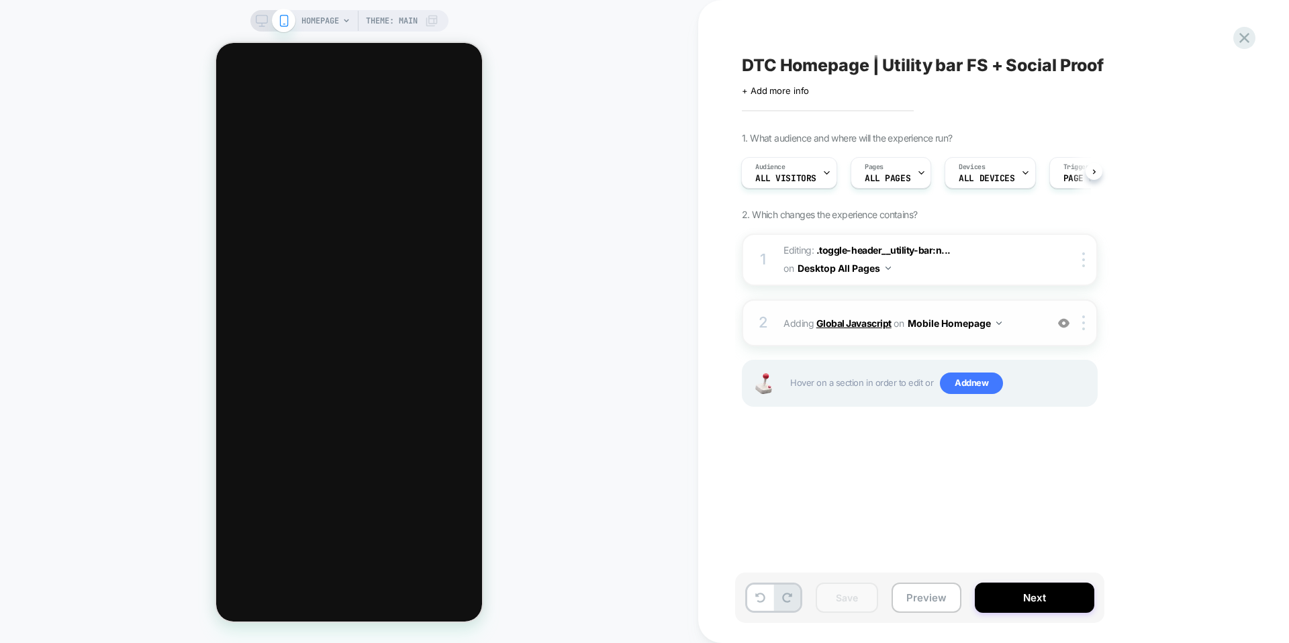
click at [829, 322] on b "Global Javascript" at bounding box center [853, 323] width 75 height 11
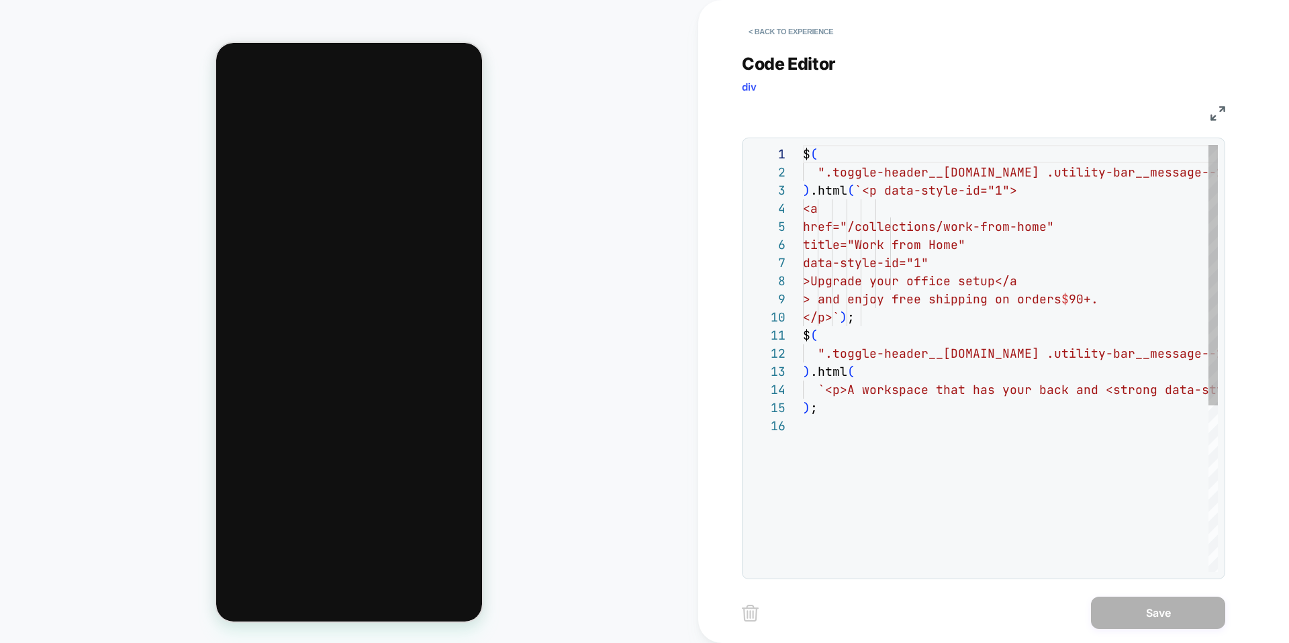
scroll to position [181, 0]
click at [791, 30] on button "< Back to experience" at bounding box center [791, 31] width 98 height 21
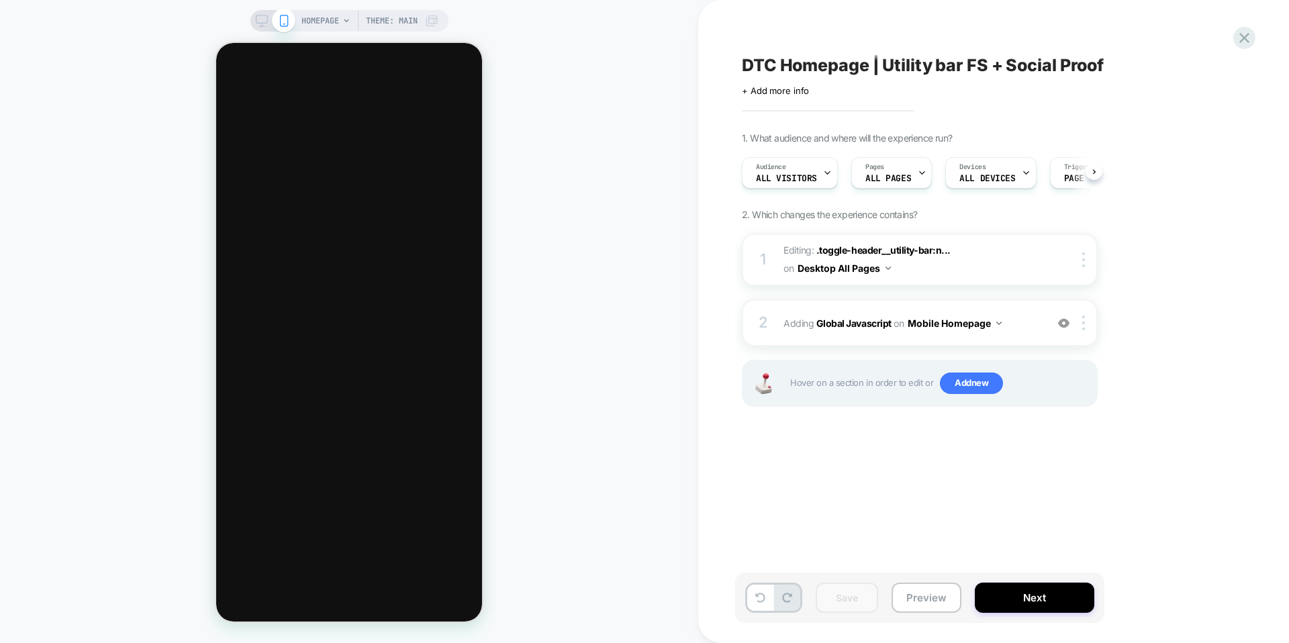
scroll to position [0, 1]
click at [996, 325] on button "Mobile Homepage" at bounding box center [955, 323] width 94 height 19
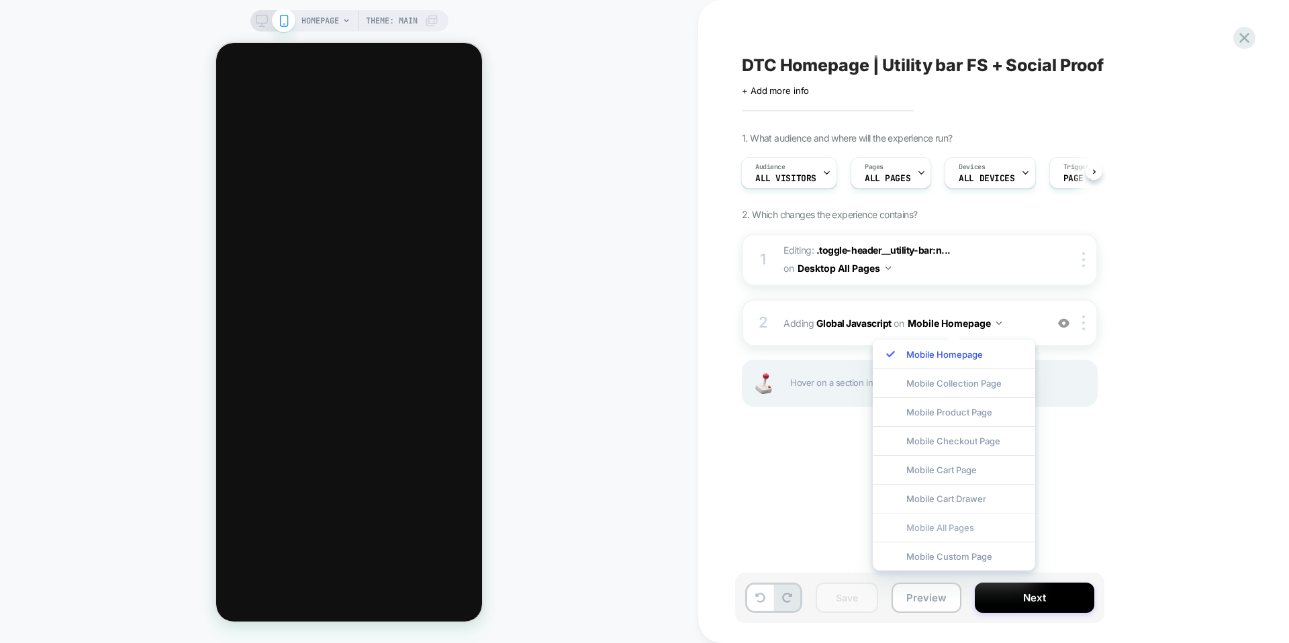
click at [969, 523] on div "Mobile All Pages" at bounding box center [954, 527] width 162 height 29
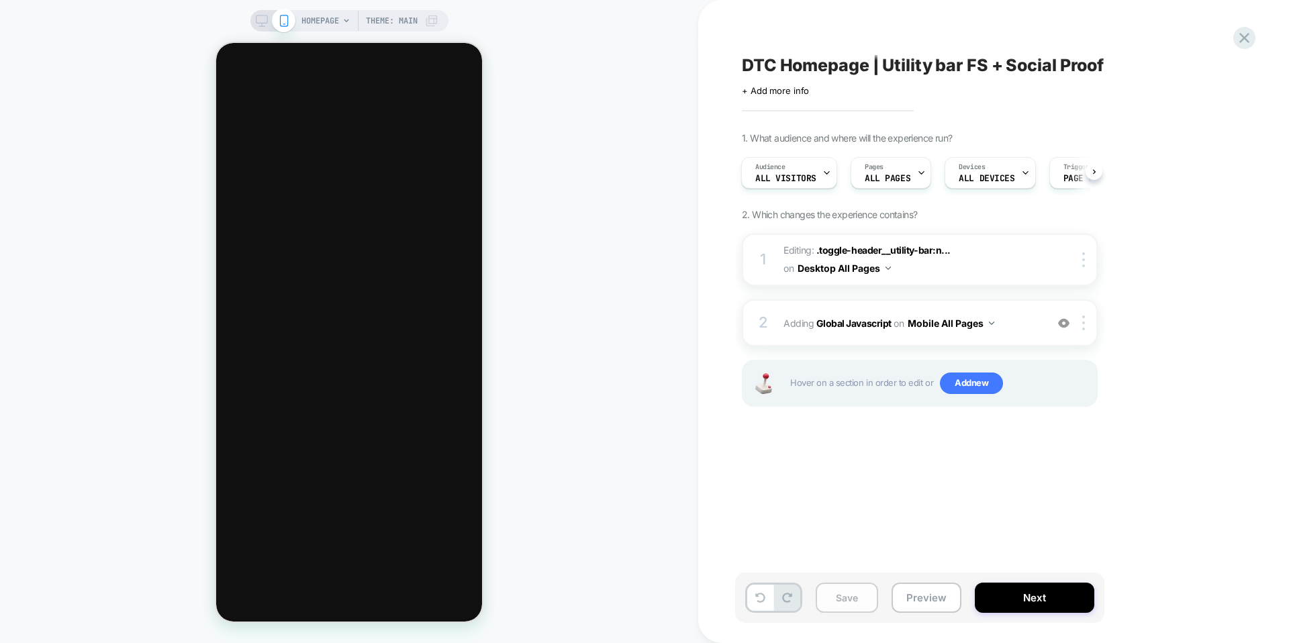
click at [843, 602] on button "Save" at bounding box center [847, 598] width 62 height 30
click at [264, 26] on icon at bounding box center [262, 21] width 12 height 12
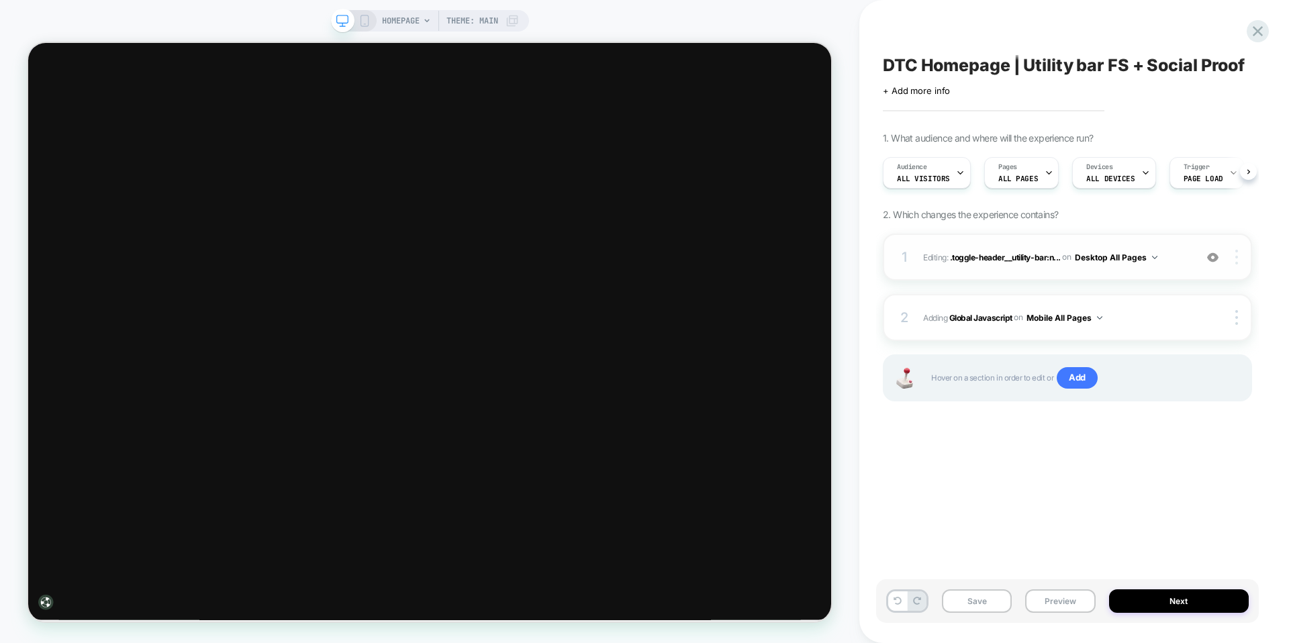
scroll to position [0, 1]
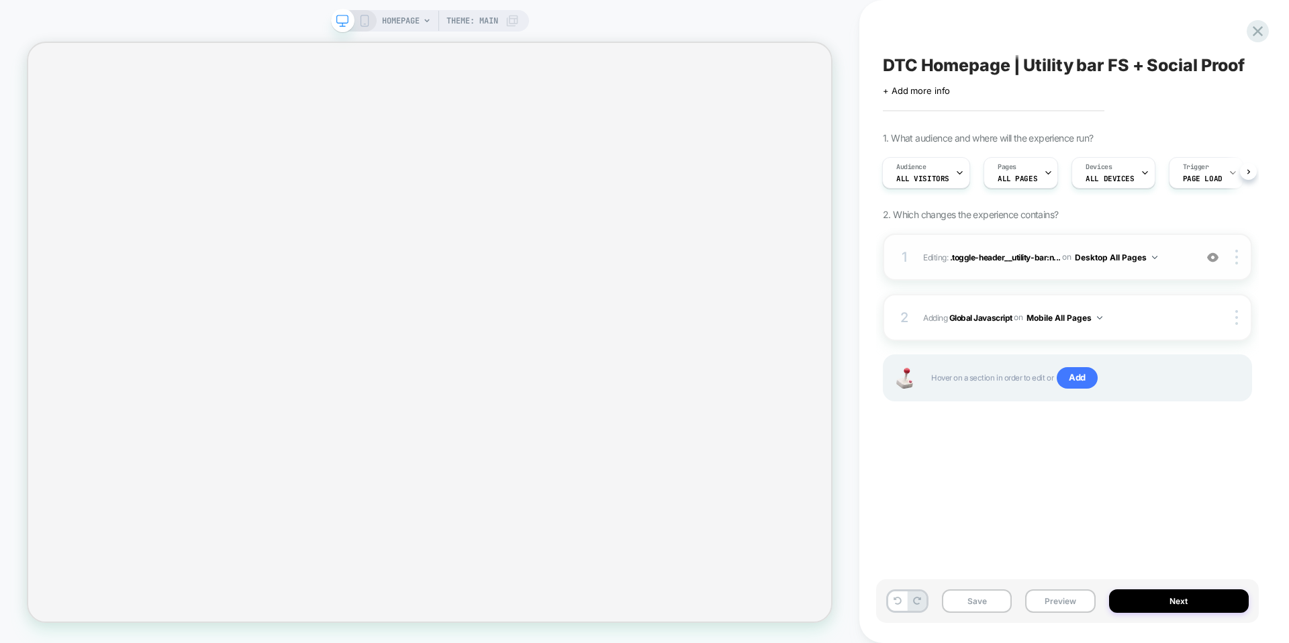
click at [1211, 256] on img at bounding box center [1212, 257] width 11 height 11
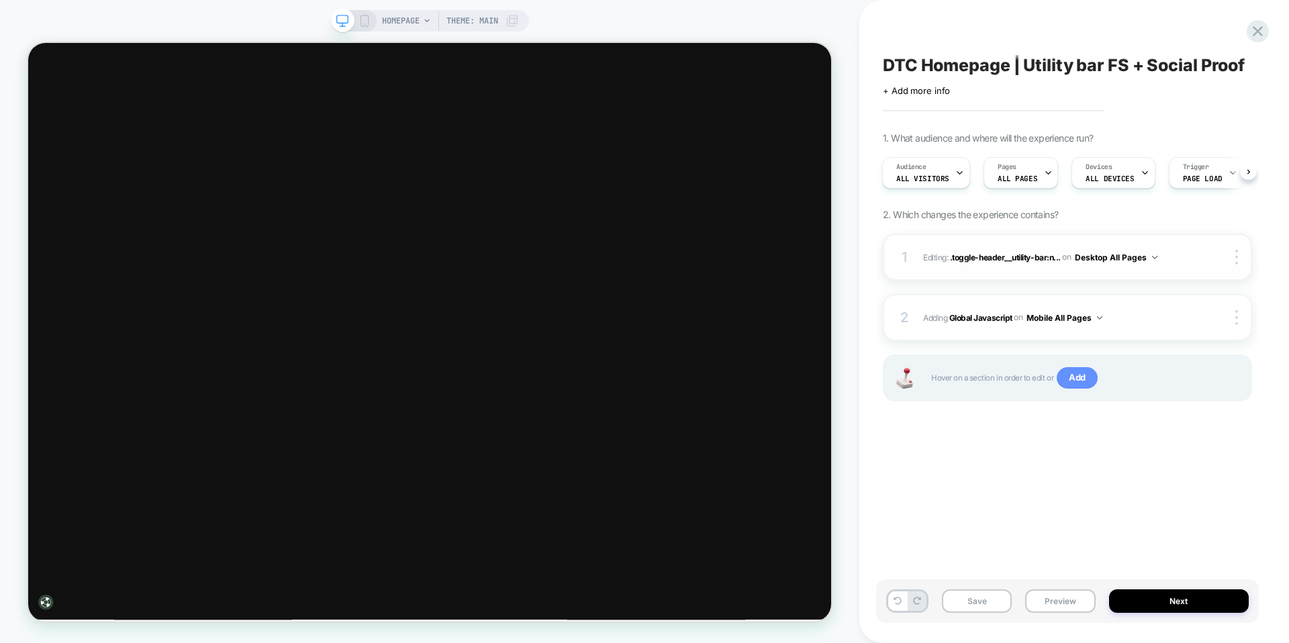
scroll to position [0, 0]
click at [1092, 371] on span "Add" at bounding box center [1077, 377] width 41 height 21
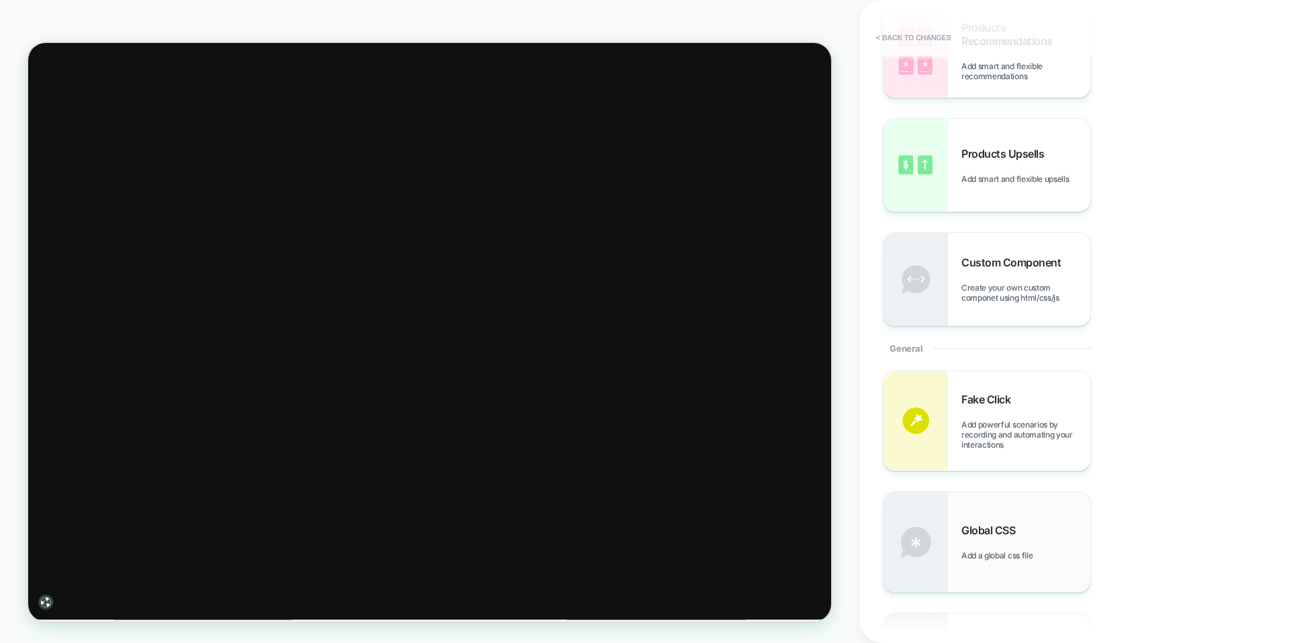
scroll to position [332, 0]
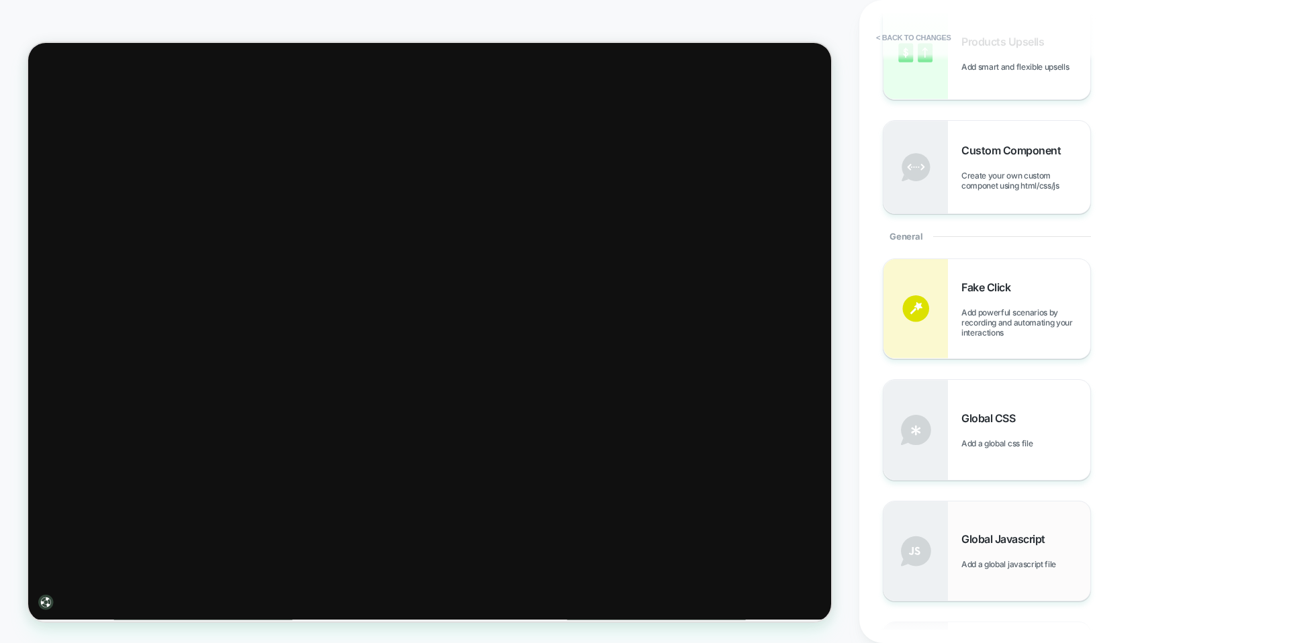
click at [1001, 530] on div "Global Javascript Add a global javascript file" at bounding box center [987, 551] width 207 height 99
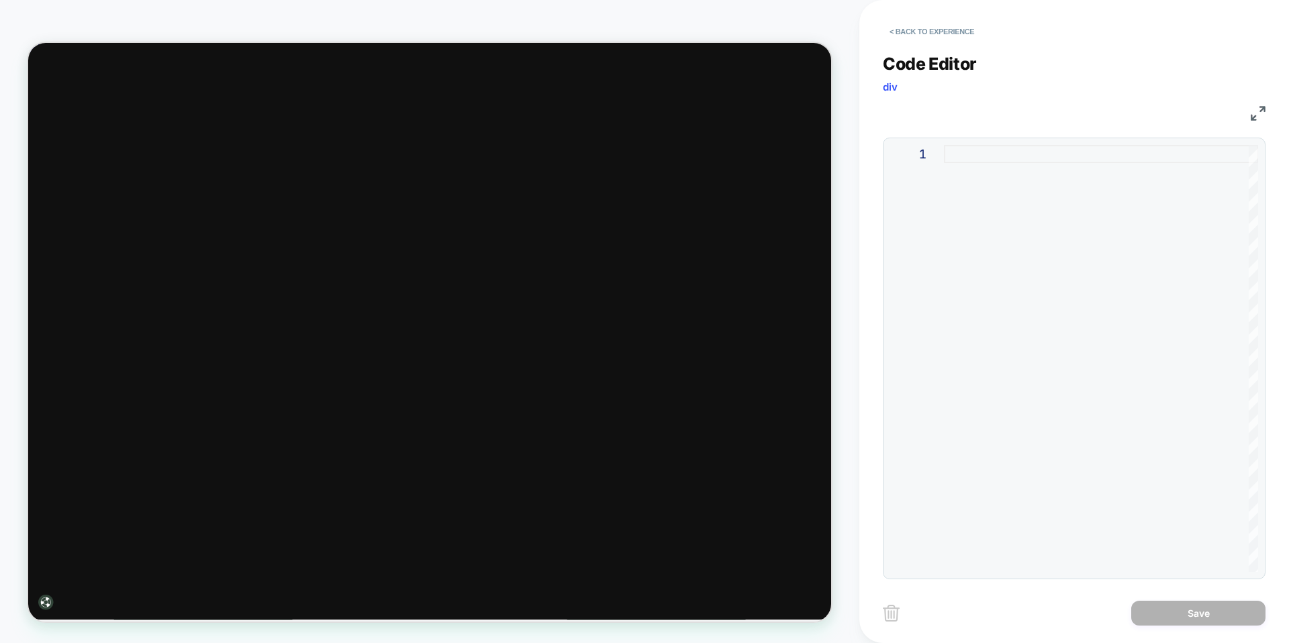
click at [1056, 326] on div at bounding box center [1101, 358] width 314 height 427
type textarea "**********"
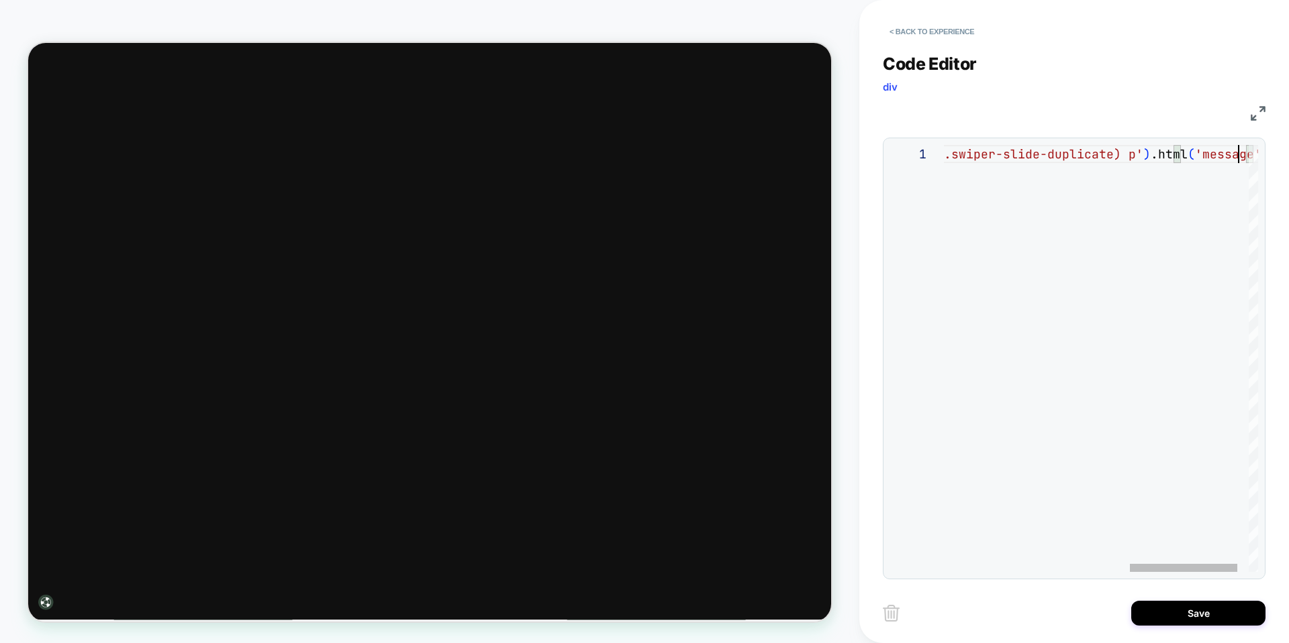
scroll to position [0, 849]
click at [1207, 152] on div "$ ( '.toggle-header__utility-bar:not(.mobile) .utility -bar__message--1:not(.sw…" at bounding box center [840, 358] width 901 height 427
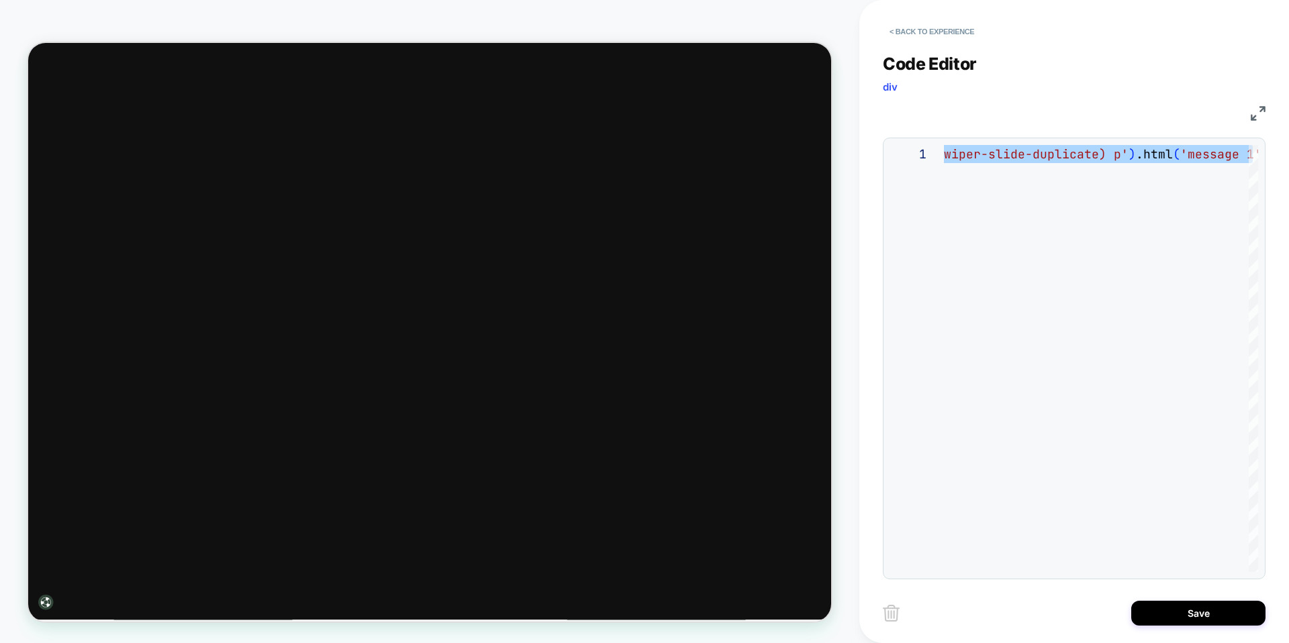
click at [1256, 110] on img at bounding box center [1258, 113] width 15 height 15
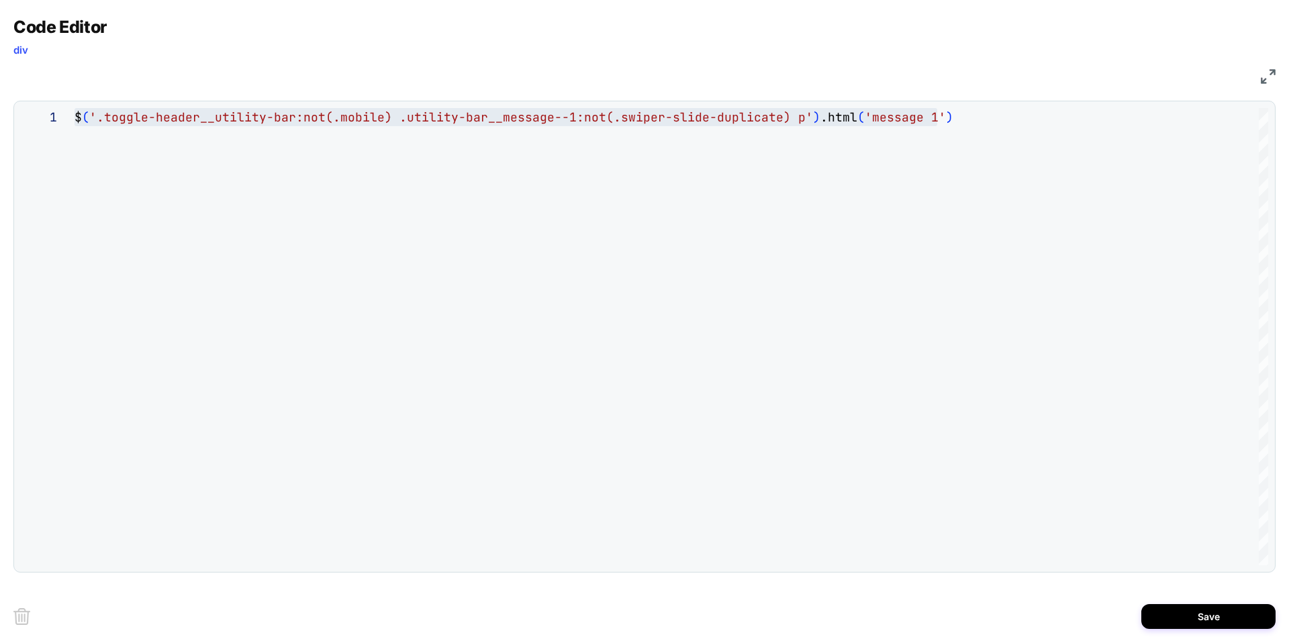
click at [980, 154] on div "$ ( '.toggle-header__utility-bar:not(.mobile) .utility -bar__message--1:not(.sw…" at bounding box center [672, 336] width 1194 height 457
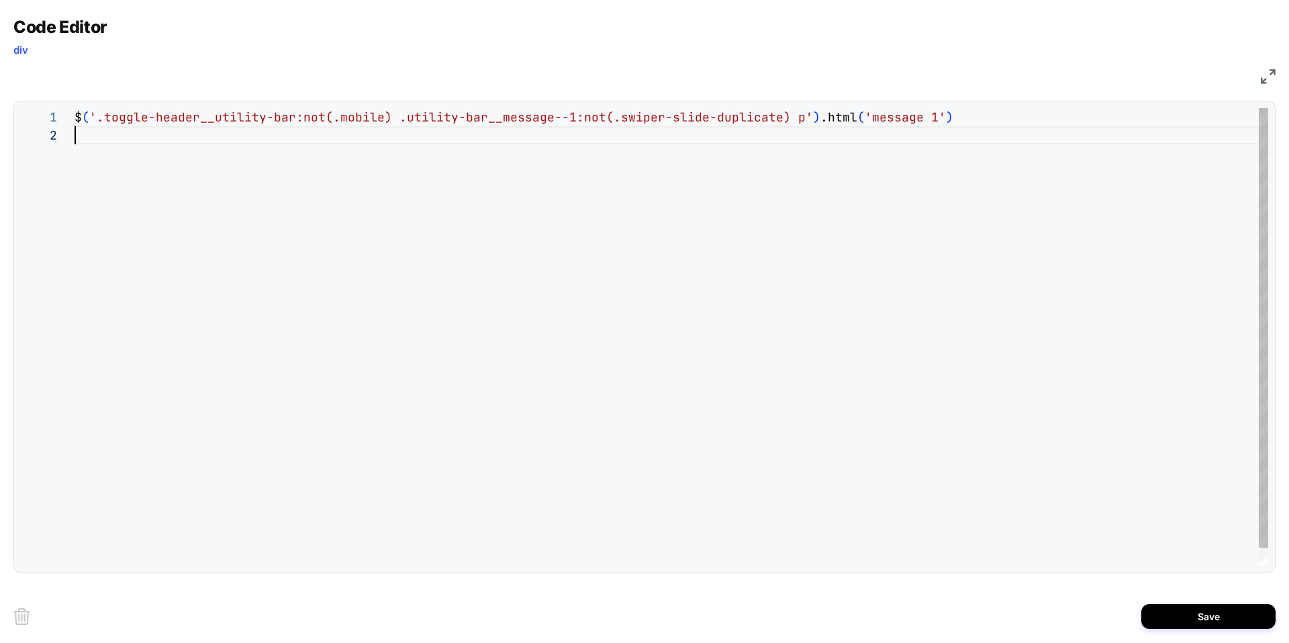
scroll to position [18, 862]
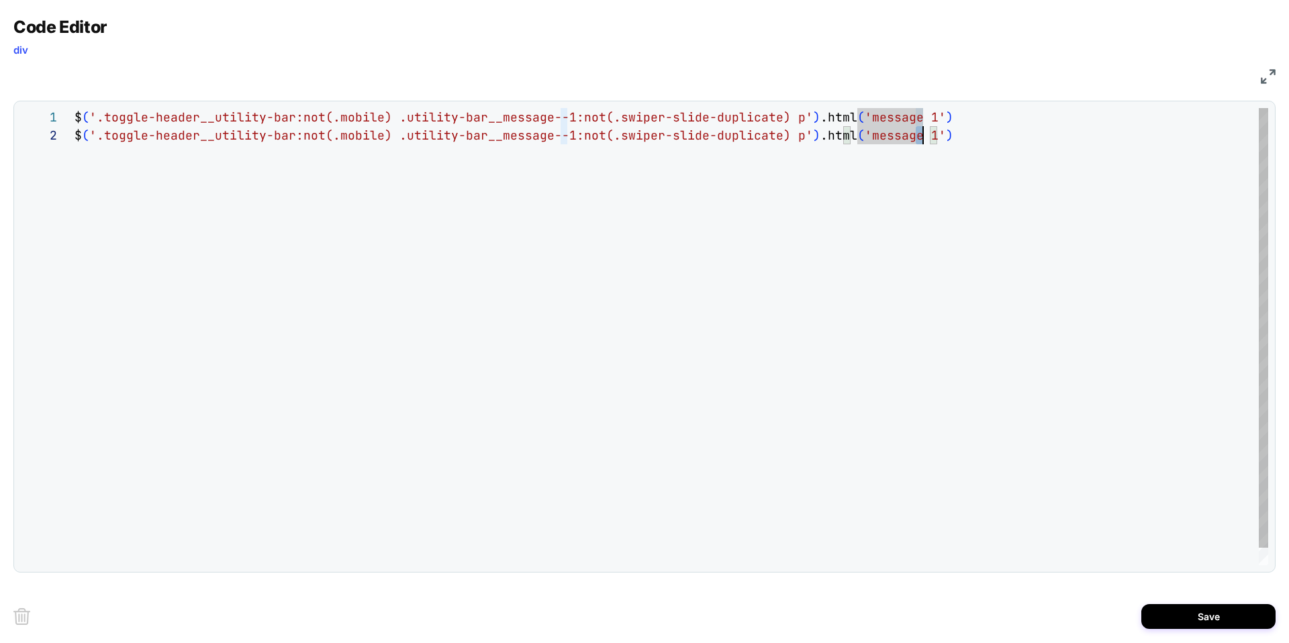
click at [921, 134] on div "$ ( '.toggle-header__utility-bar:not(.mobile) .utility -bar__message--1:not(.sw…" at bounding box center [672, 345] width 1194 height 475
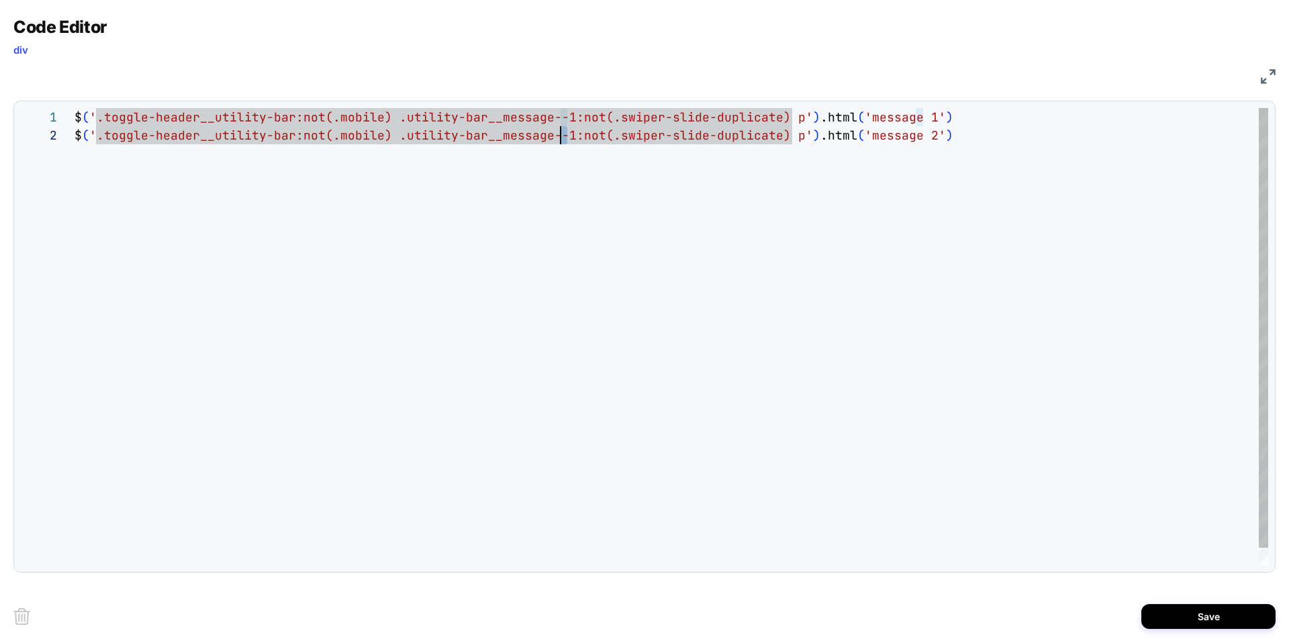
click at [563, 132] on div "$ ( '.toggle-header__utility-bar:not(.mobile) .utility -bar__message--1:not(.sw…" at bounding box center [672, 345] width 1194 height 475
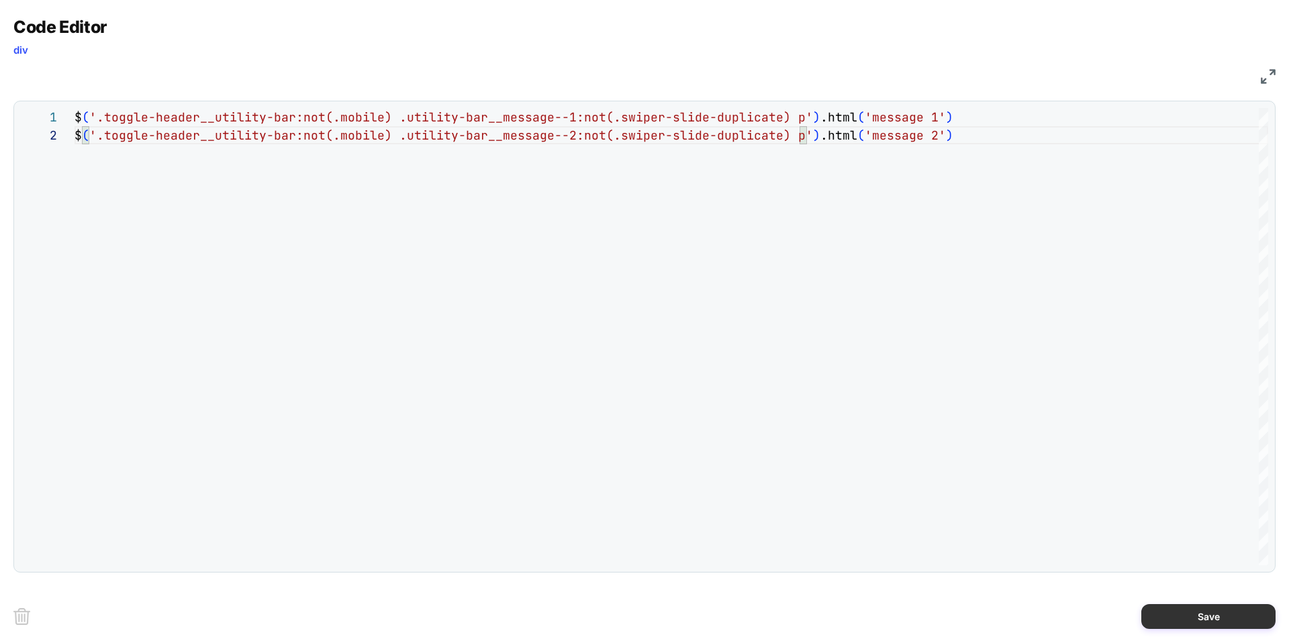
type textarea "**********"
click at [1229, 615] on button "Save" at bounding box center [1208, 616] width 134 height 25
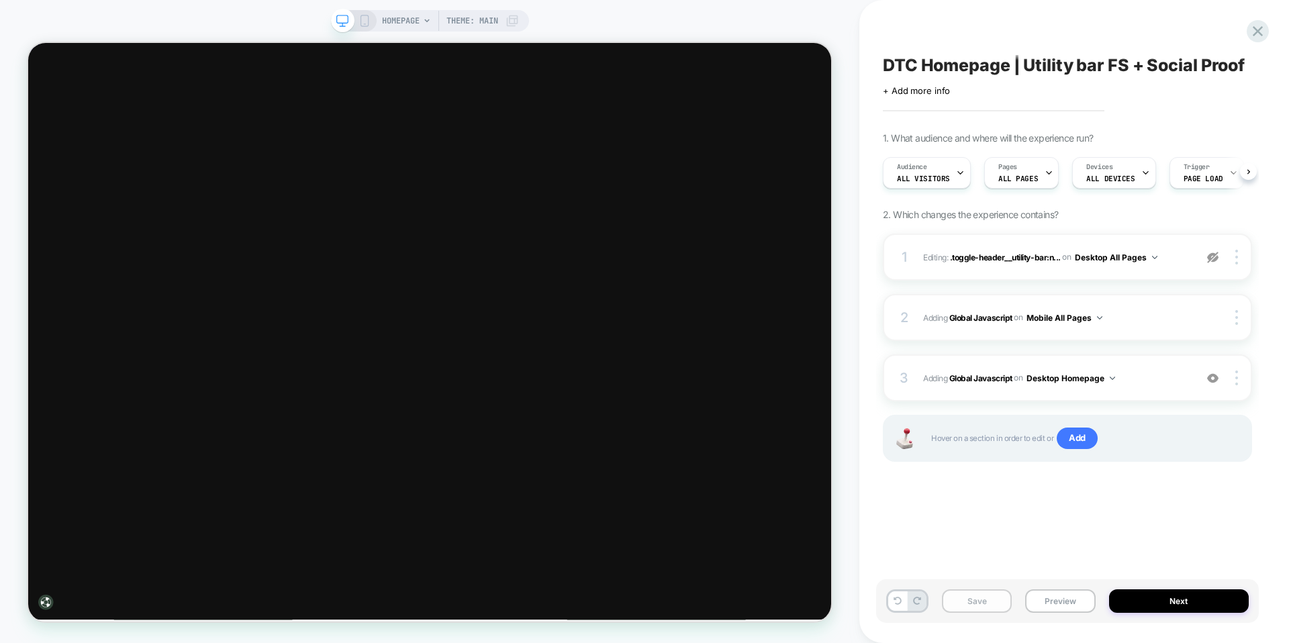
scroll to position [0, 1]
click at [961, 602] on button "Save" at bounding box center [977, 601] width 70 height 23
click at [1113, 377] on img at bounding box center [1112, 378] width 5 height 3
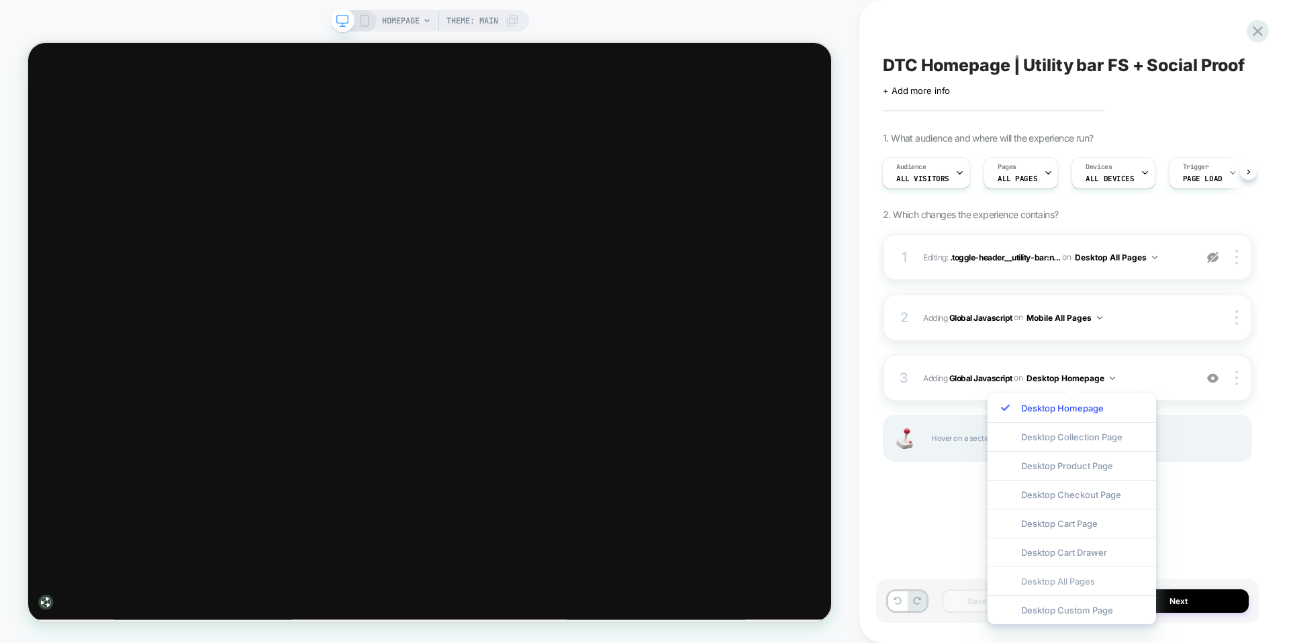
click at [1068, 581] on div "Desktop All Pages" at bounding box center [1072, 581] width 169 height 29
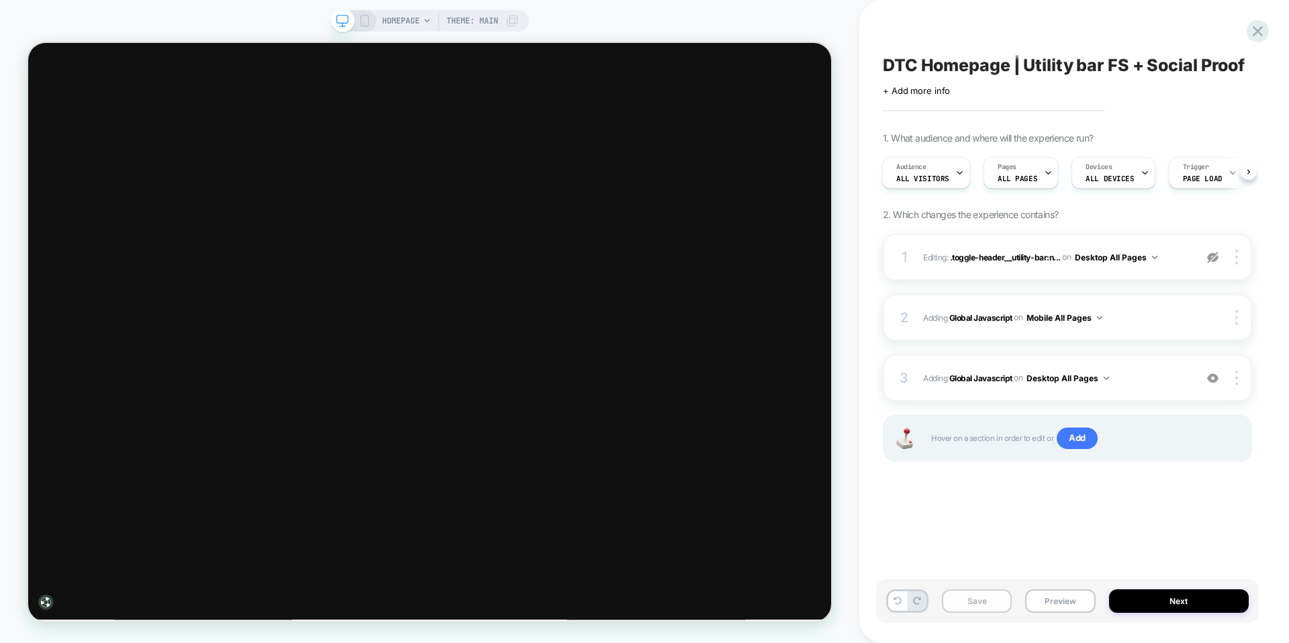
click at [978, 607] on button "Save" at bounding box center [977, 601] width 70 height 23
click at [1065, 605] on button "Preview" at bounding box center [1060, 601] width 70 height 23
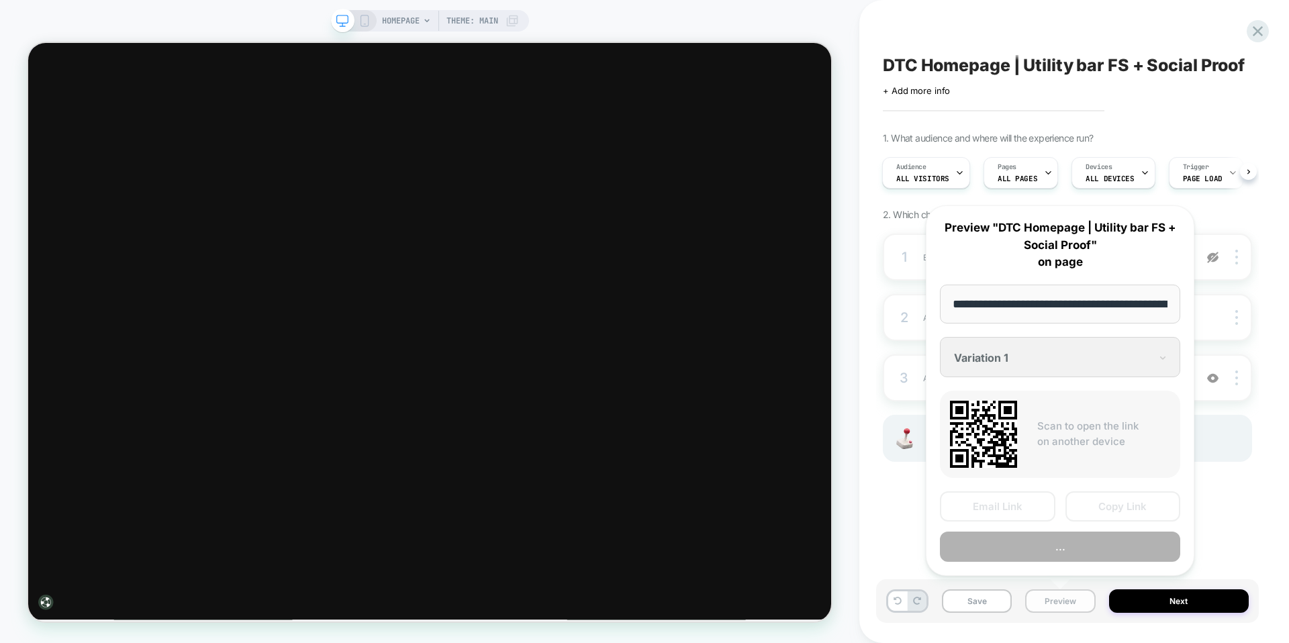
scroll to position [0, 73]
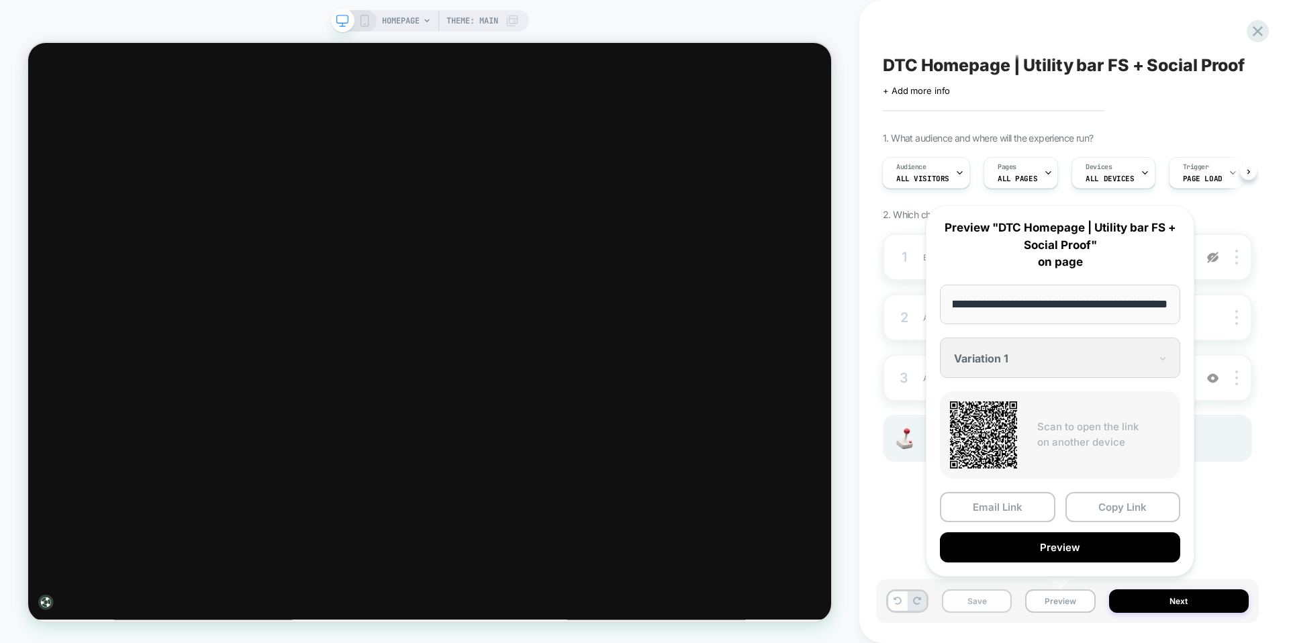
click at [982, 611] on button "Save" at bounding box center [977, 601] width 70 height 23
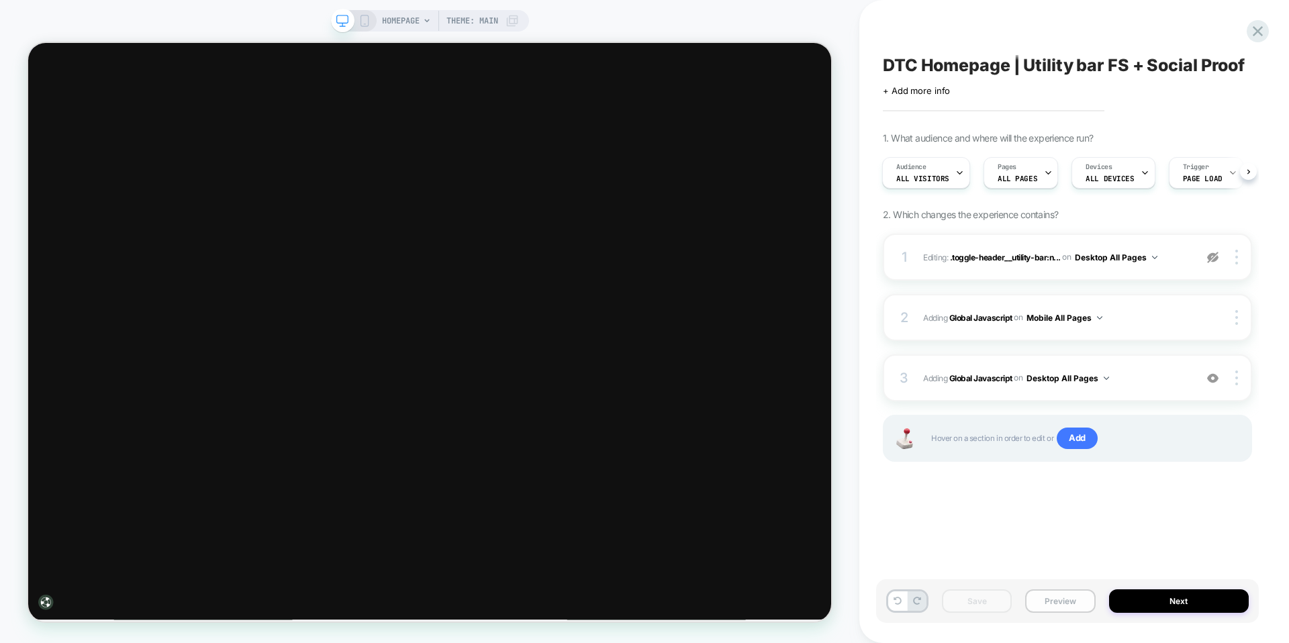
click at [1068, 595] on button "Preview" at bounding box center [1060, 601] width 70 height 23
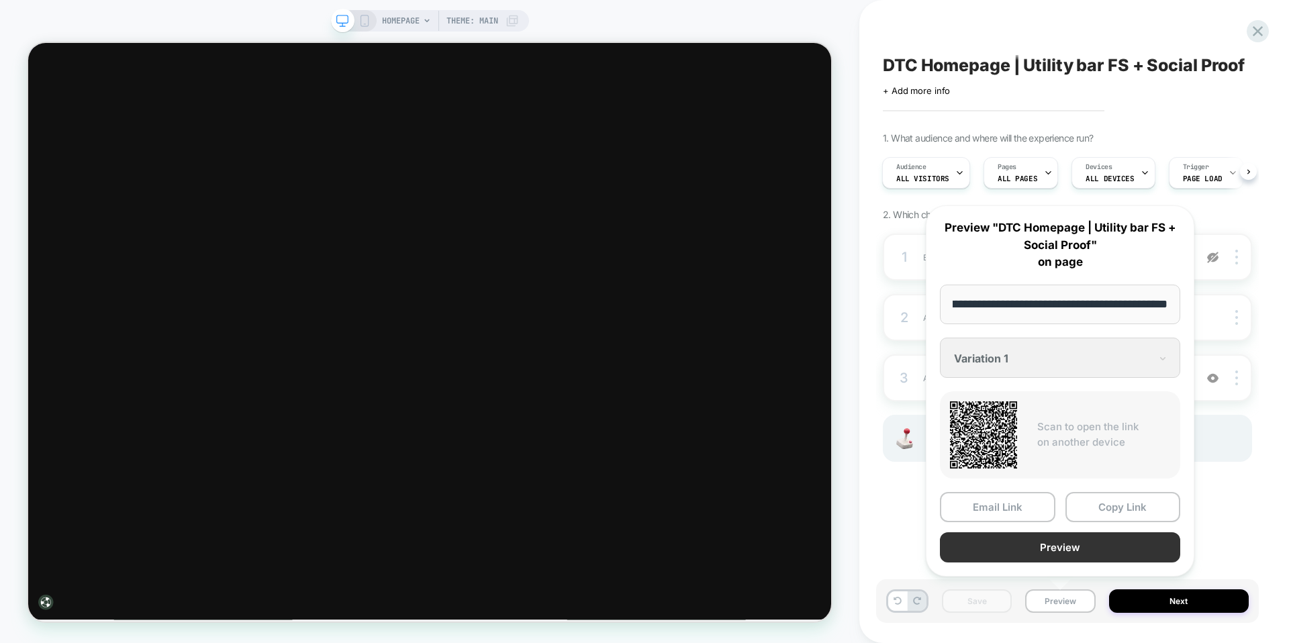
click at [1075, 538] on button "Preview" at bounding box center [1060, 547] width 240 height 30
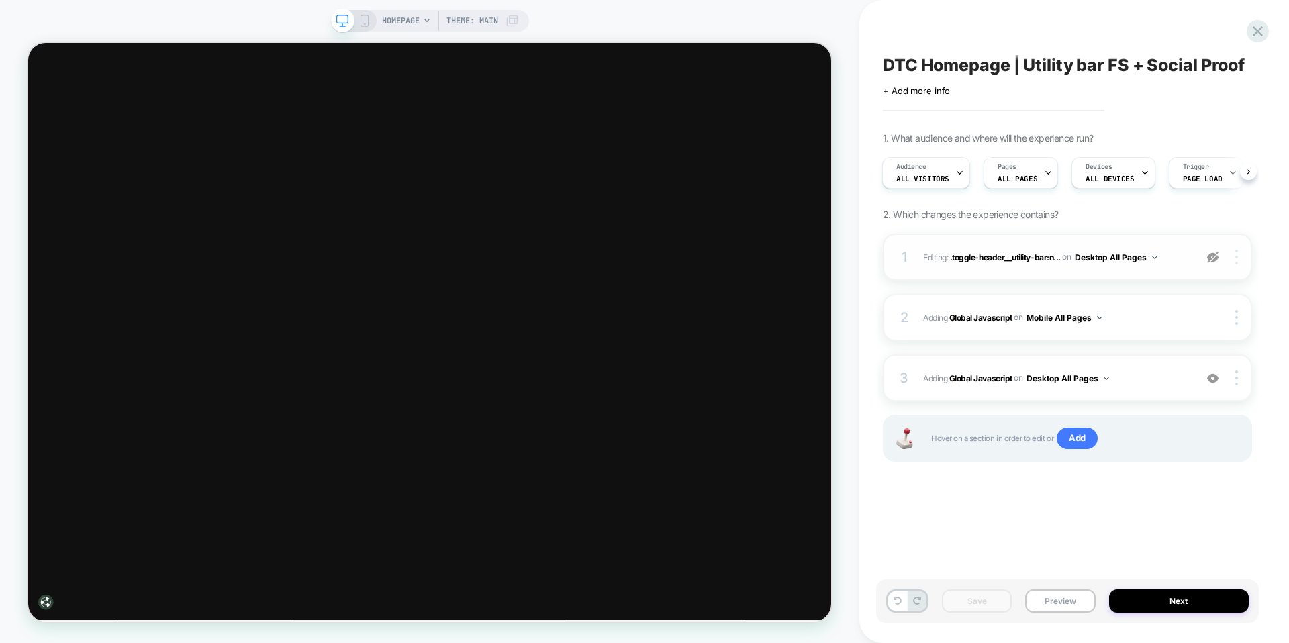
click at [1235, 255] on img at bounding box center [1236, 257] width 3 height 15
click at [1243, 254] on div at bounding box center [1239, 257] width 26 height 15
click at [1123, 291] on div "Delete" at bounding box center [1157, 294] width 120 height 36
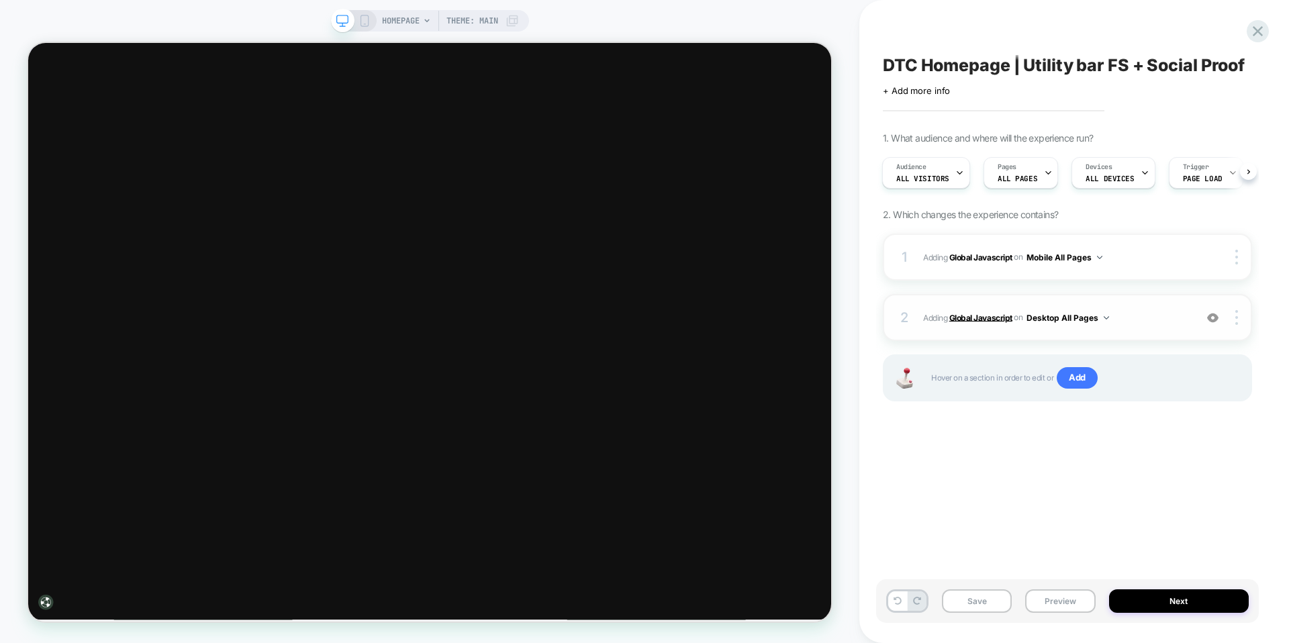
click at [986, 317] on b "Global Javascript" at bounding box center [980, 317] width 63 height 10
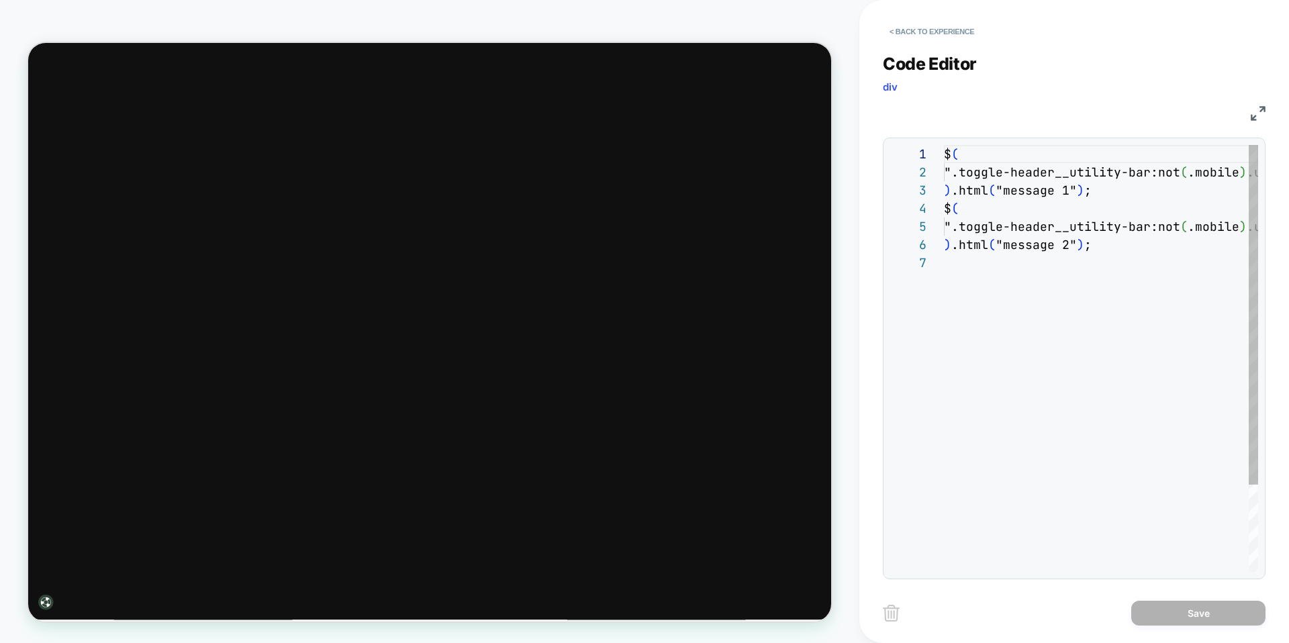
scroll to position [109, 0]
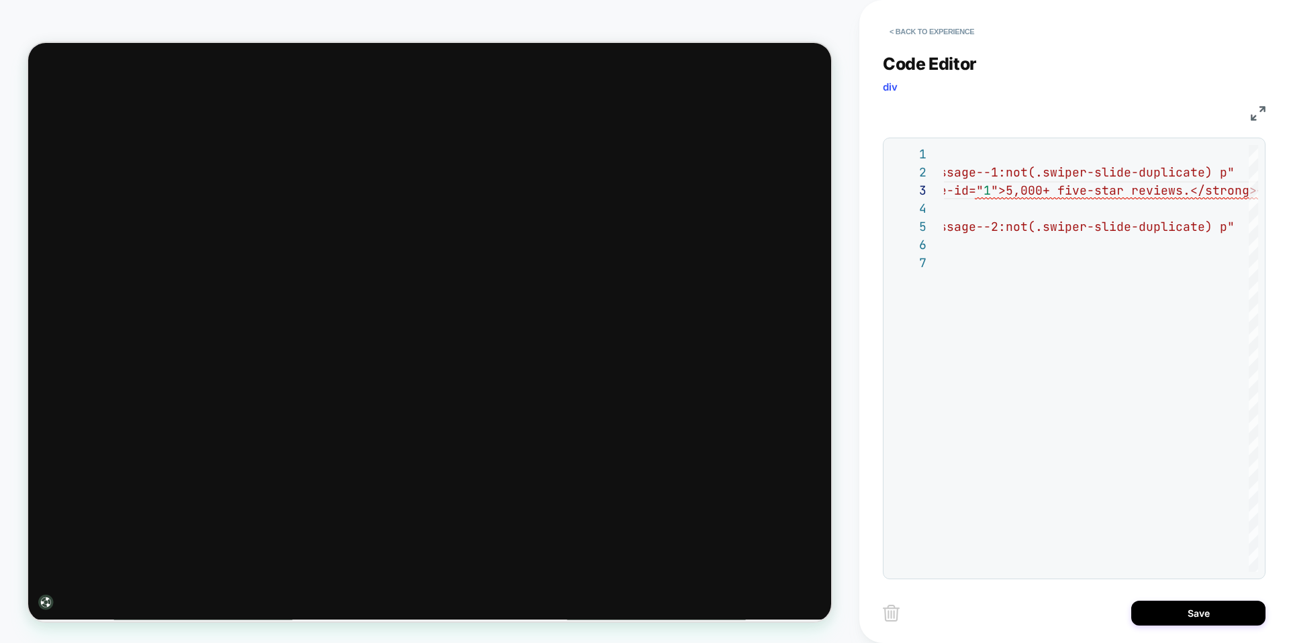
click at [1259, 113] on img at bounding box center [1258, 113] width 15 height 15
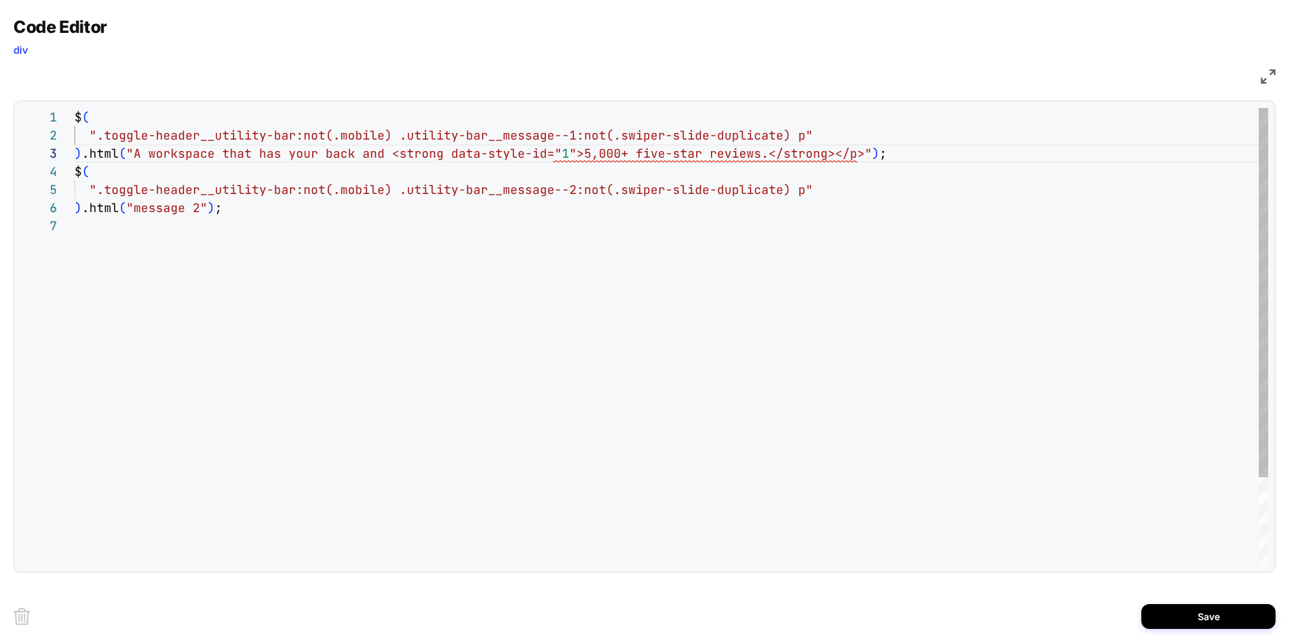
click at [197, 187] on div "$ ( ".toggle-header__utility-bar:not(.mobile) .utility -bar__message--1:not(.sw…" at bounding box center [672, 391] width 1194 height 566
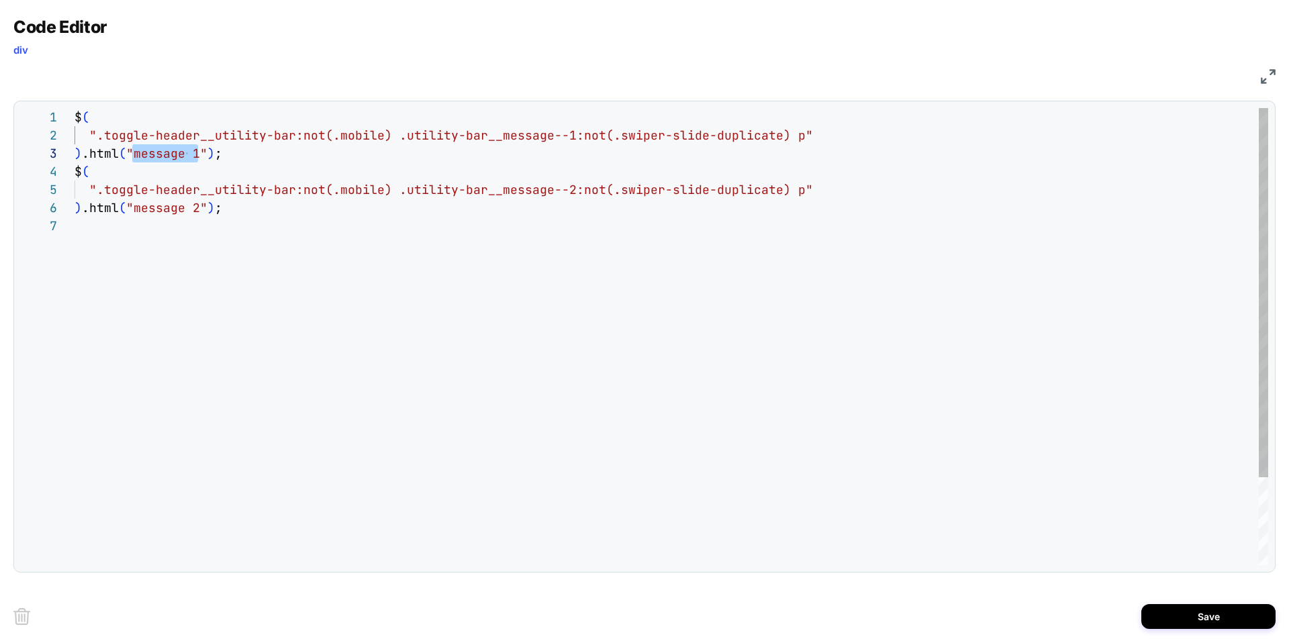
click at [137, 210] on div "$ ( ".toggle-header__utility-bar:not(.mobile) .utility -bar__message--1:not(.sw…" at bounding box center [672, 391] width 1194 height 566
click at [194, 205] on div "$ ( ".toggle-header__utility-bar:not(.mobile) .utility -bar__message--1:not(.sw…" at bounding box center [672, 391] width 1194 height 566
click at [134, 209] on div "$ ( ".toggle-header__utility-bar:not(.mobile) .utility -bar__message--1:not(.sw…" at bounding box center [672, 391] width 1194 height 566
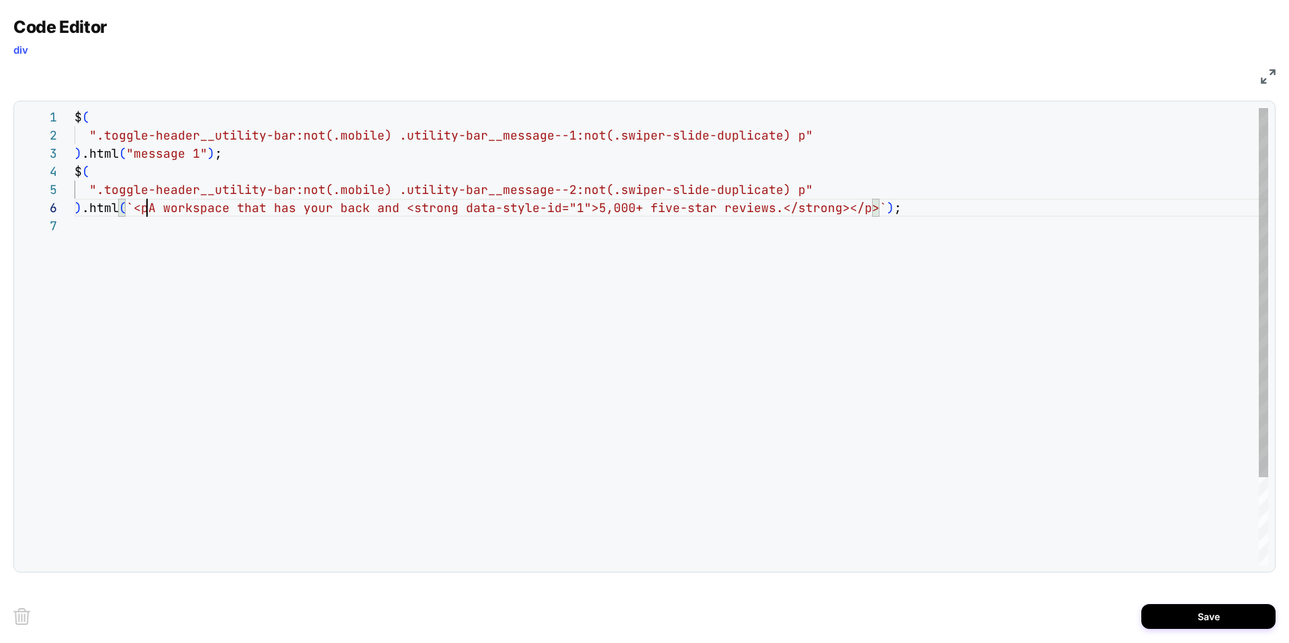
scroll to position [91, 80]
drag, startPoint x: 127, startPoint y: 154, endPoint x: 203, endPoint y: 152, distance: 75.9
click at [203, 152] on div "$ ( ".toggle-header__utility-bar:not(.mobile) .utility -bar__message--1:not(.sw…" at bounding box center [672, 391] width 1194 height 566
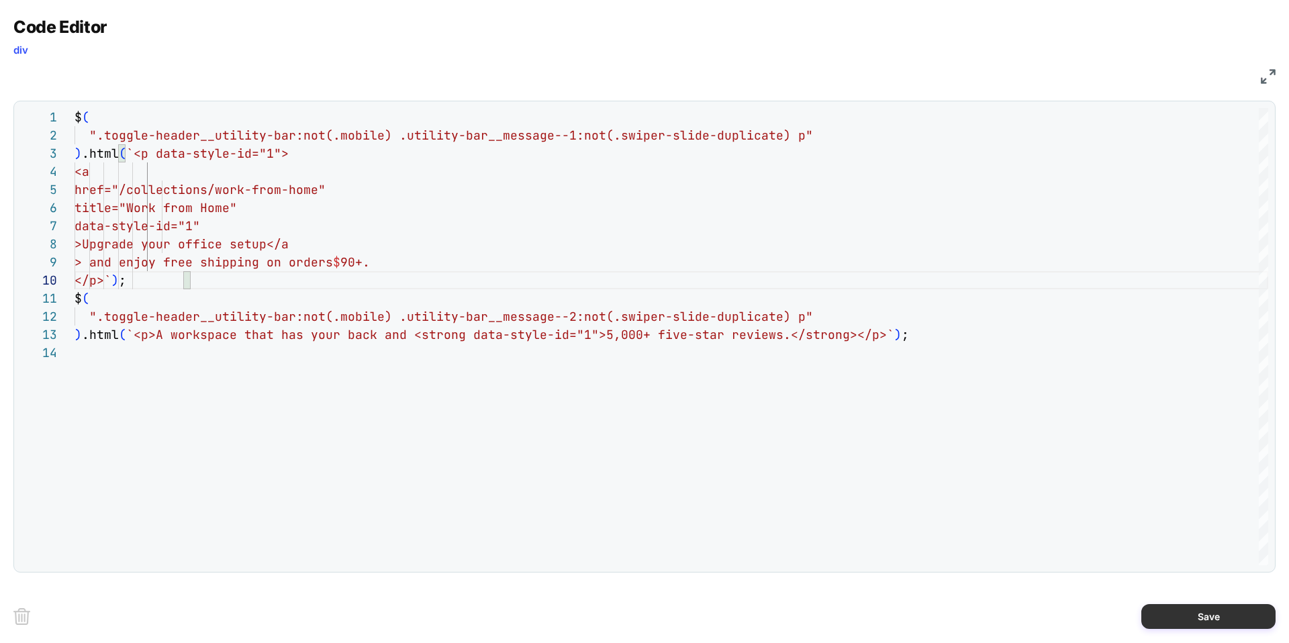
type textarea "**********"
click at [1177, 621] on button "Save" at bounding box center [1208, 616] width 134 height 25
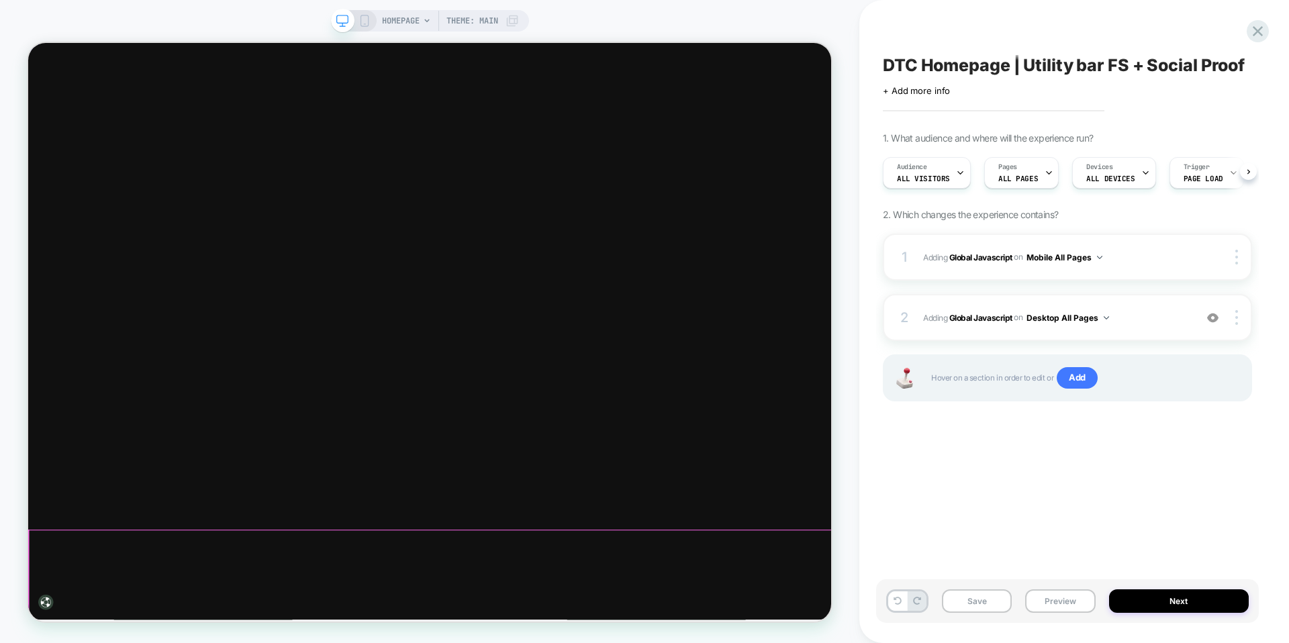
scroll to position [0, 1]
click at [971, 600] on button "Save" at bounding box center [977, 601] width 70 height 23
click at [1066, 604] on button "Preview" at bounding box center [1060, 601] width 70 height 23
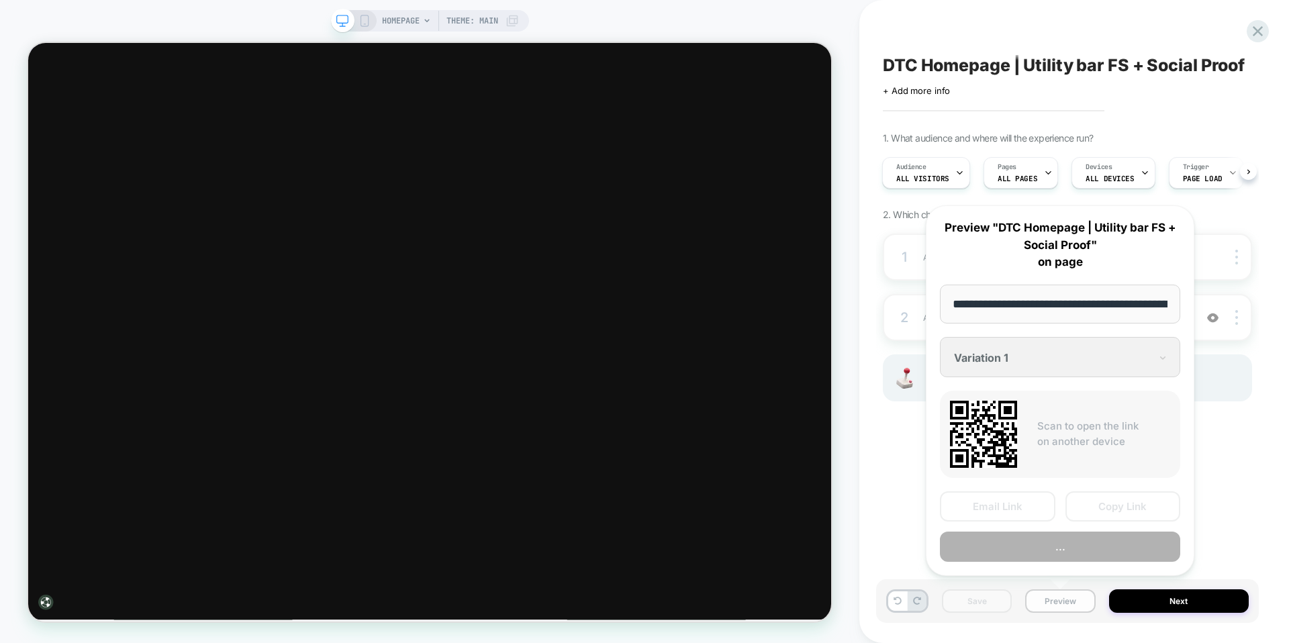
scroll to position [0, 73]
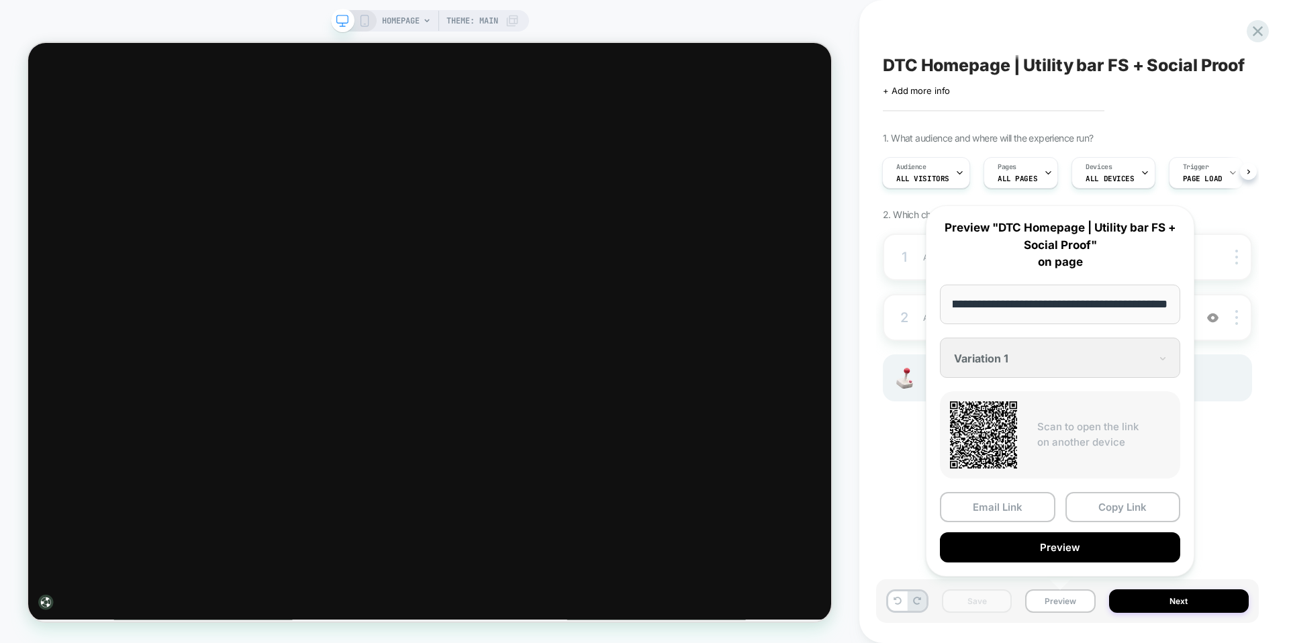
drag, startPoint x: 1109, startPoint y: 506, endPoint x: 1105, endPoint y: 518, distance: 12.5
click at [1109, 506] on button "Copy Link" at bounding box center [1123, 507] width 115 height 30
